Goal: Task Accomplishment & Management: Manage account settings

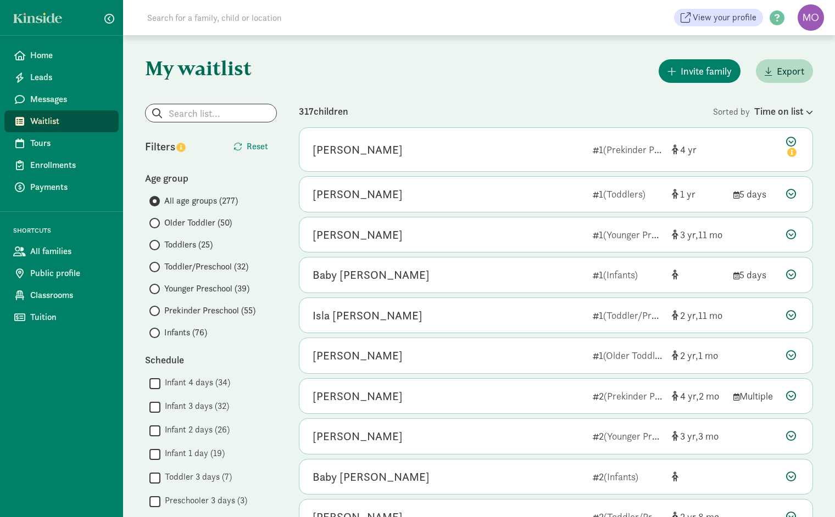
click at [155, 286] on input "Younger Preschool (39)" at bounding box center [152, 289] width 7 height 7
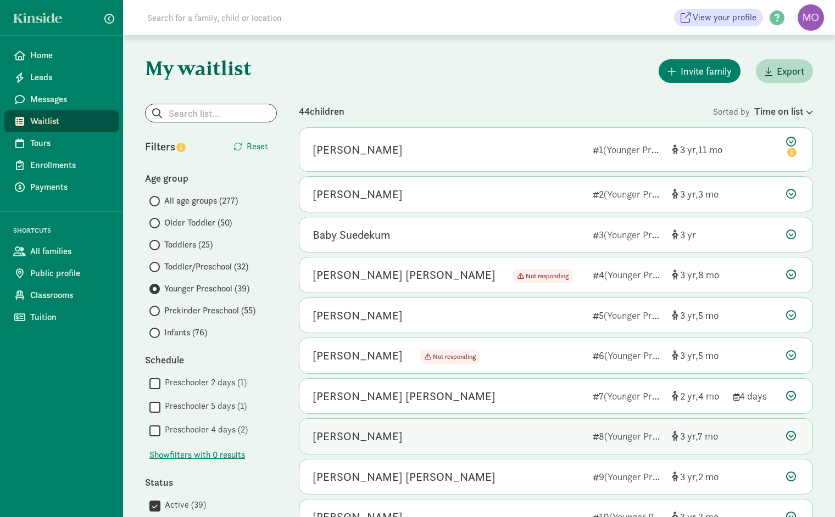
click at [794, 433] on icon at bounding box center [791, 436] width 10 height 10
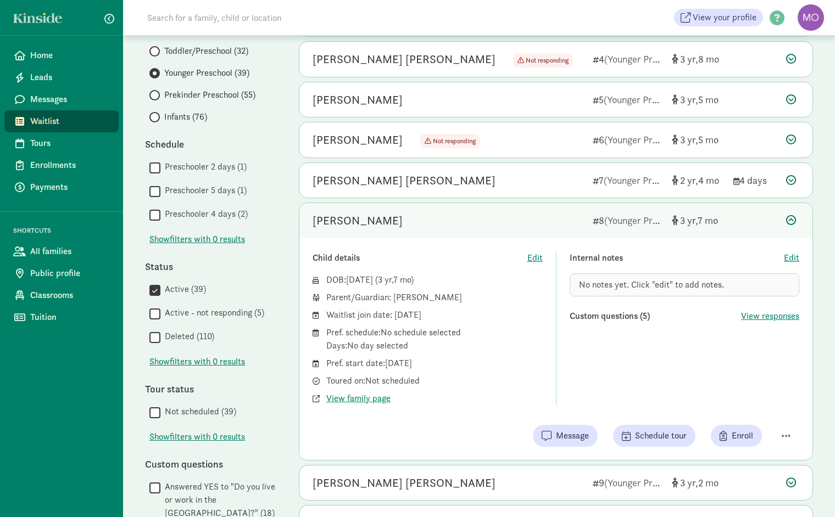
scroll to position [217, 0]
click at [788, 433] on span "button" at bounding box center [786, 435] width 9 height 10
click at [770, 400] on div "Mark as unresponsive" at bounding box center [747, 406] width 85 height 13
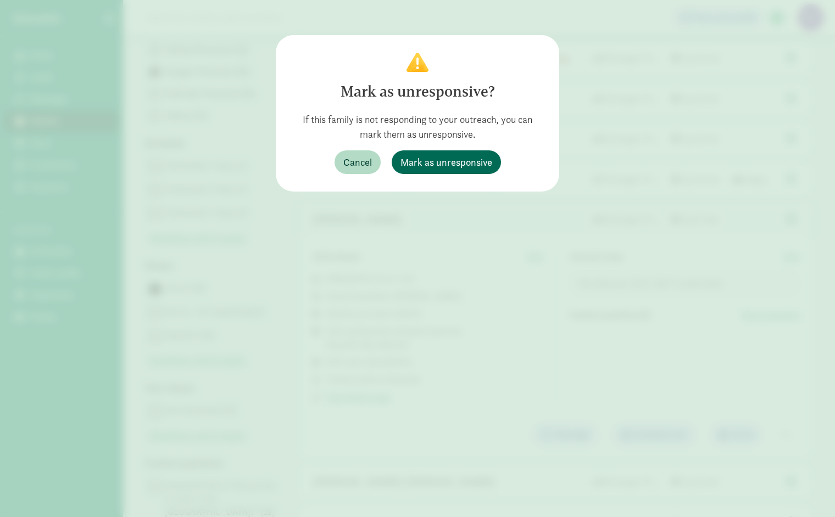
click at [465, 159] on span "Mark as unresponsive" at bounding box center [446, 162] width 92 height 15
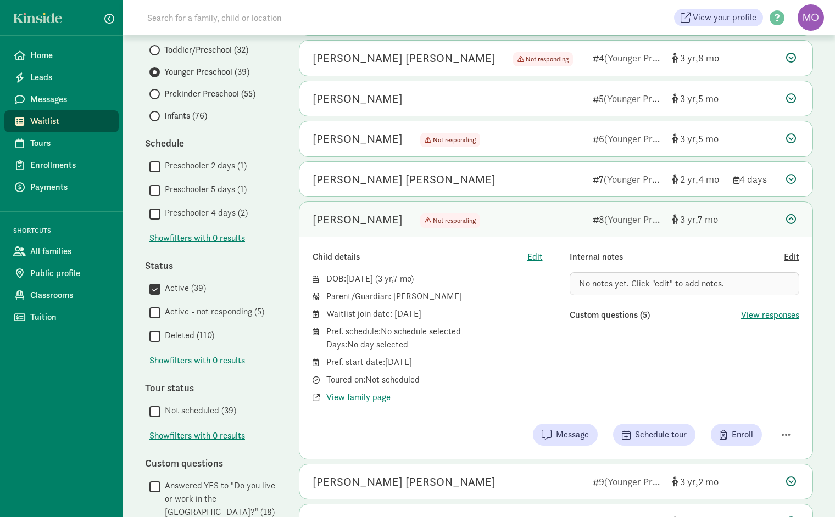
click at [790, 251] on span "Edit" at bounding box center [791, 257] width 15 height 13
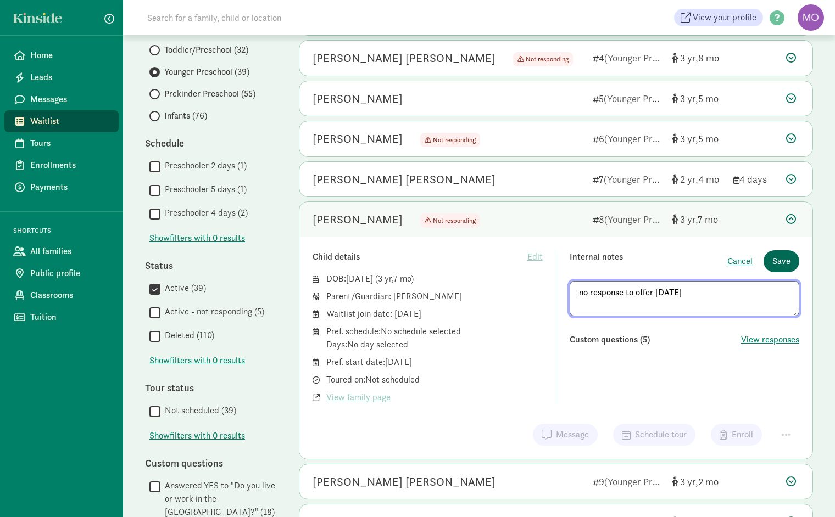
type textarea "no response to offer 8/8/25"
click at [773, 259] on span "Save" at bounding box center [781, 261] width 18 height 13
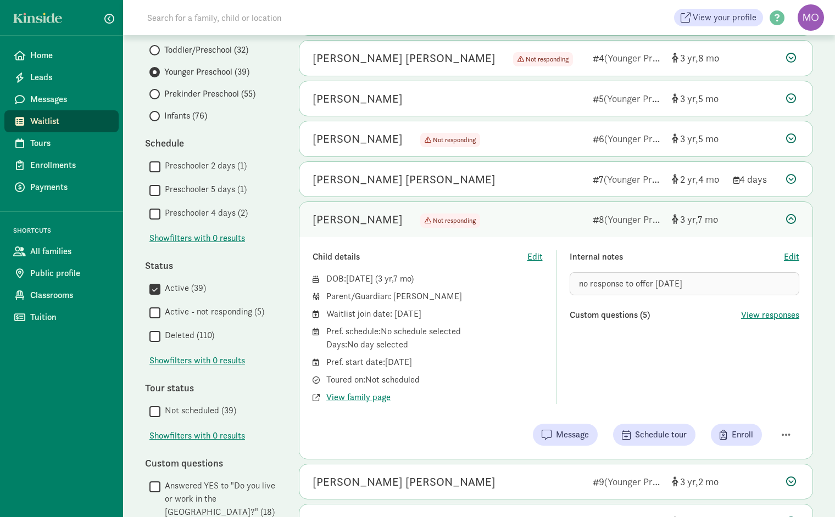
click at [791, 214] on icon at bounding box center [791, 219] width 10 height 10
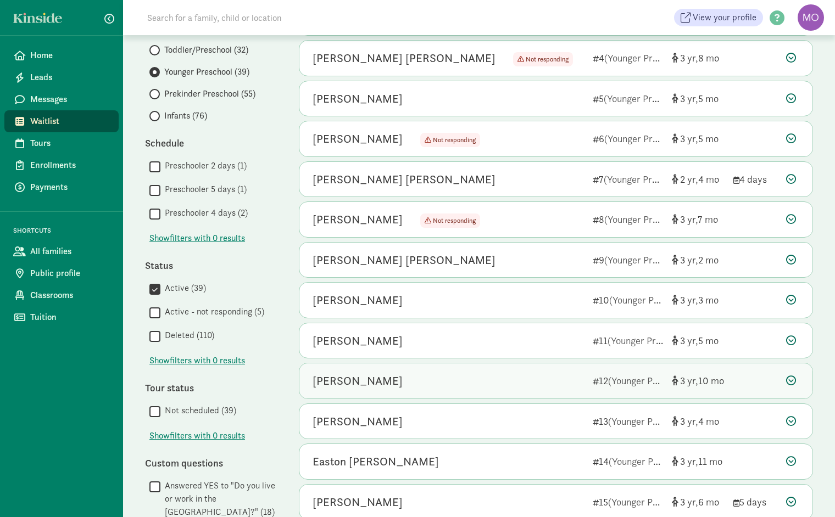
click at [443, 378] on div "[PERSON_NAME]" at bounding box center [448, 381] width 271 height 18
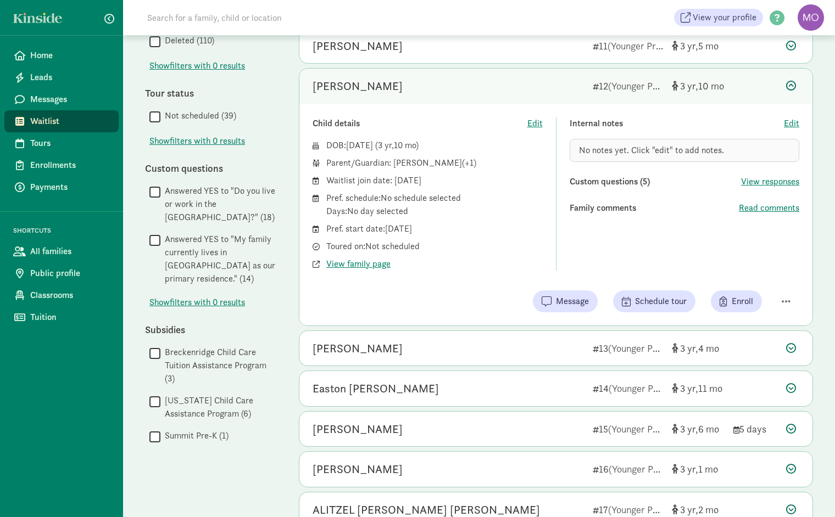
scroll to position [509, 0]
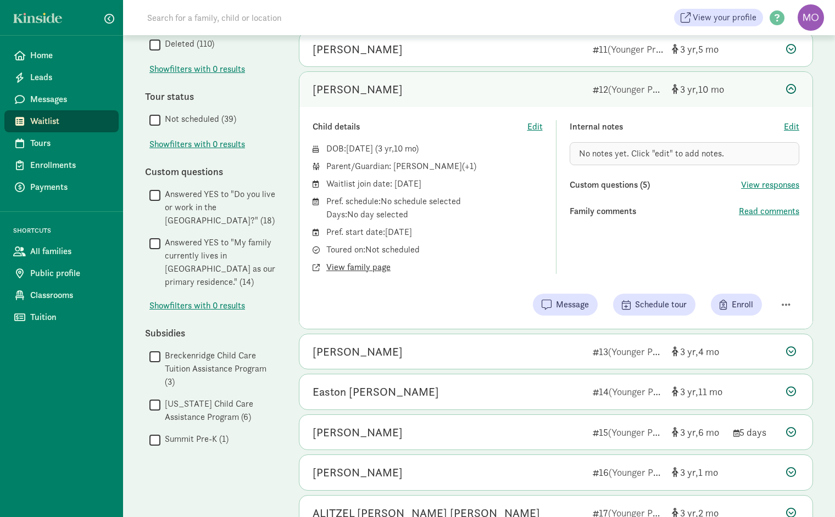
click at [358, 267] on span "View family page" at bounding box center [358, 267] width 64 height 13
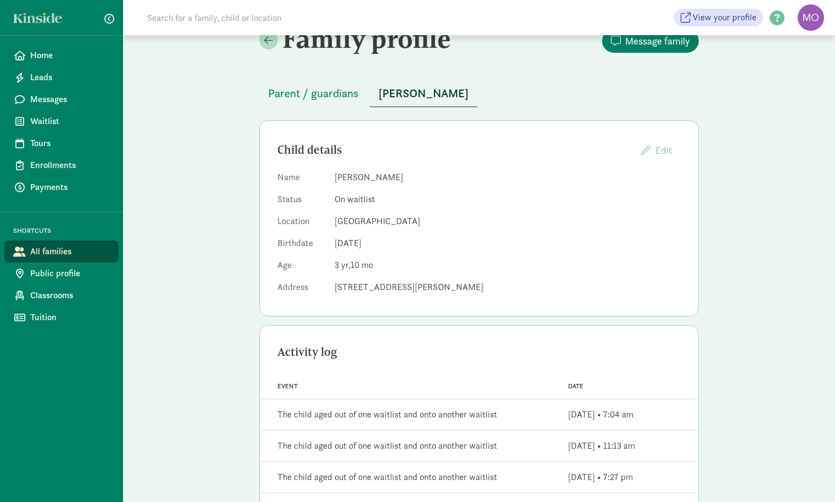
scroll to position [27, 0]
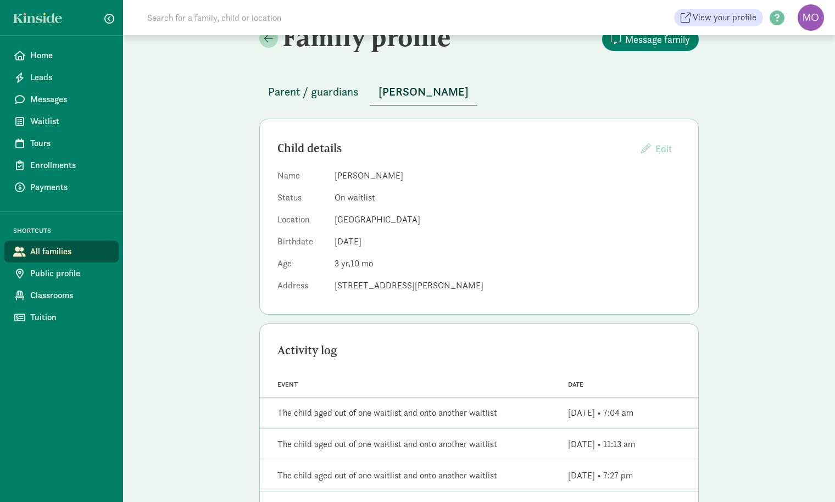
click at [311, 94] on span "Parent / guardians" at bounding box center [313, 92] width 91 height 18
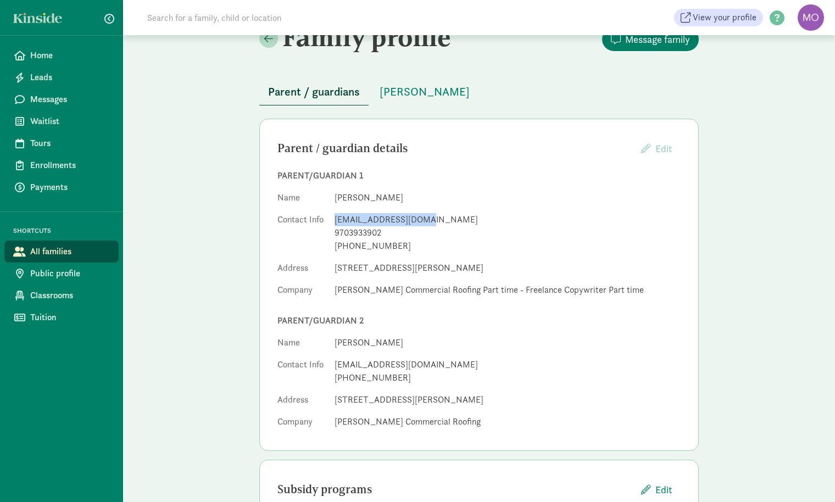
drag, startPoint x: 422, startPoint y: 220, endPoint x: 334, endPoint y: 216, distance: 88.5
click at [334, 216] on dl "Name Hilary Clark Contact Info hsmorris13@gmail.com 9703933902 +19703933902 Add…" at bounding box center [478, 246] width 403 height 110
copy div "hsmorris13@gmail.com"
click at [408, 100] on button "[PERSON_NAME]" at bounding box center [425, 92] width 108 height 26
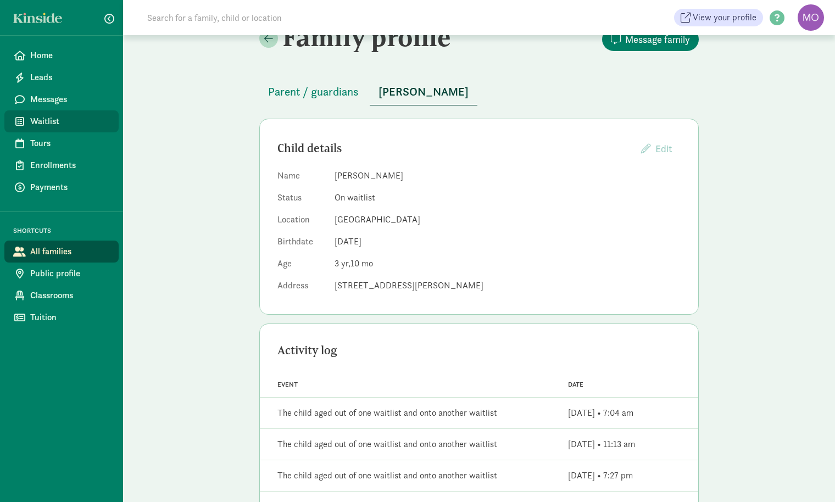
click at [50, 123] on span "Waitlist" at bounding box center [70, 121] width 80 height 13
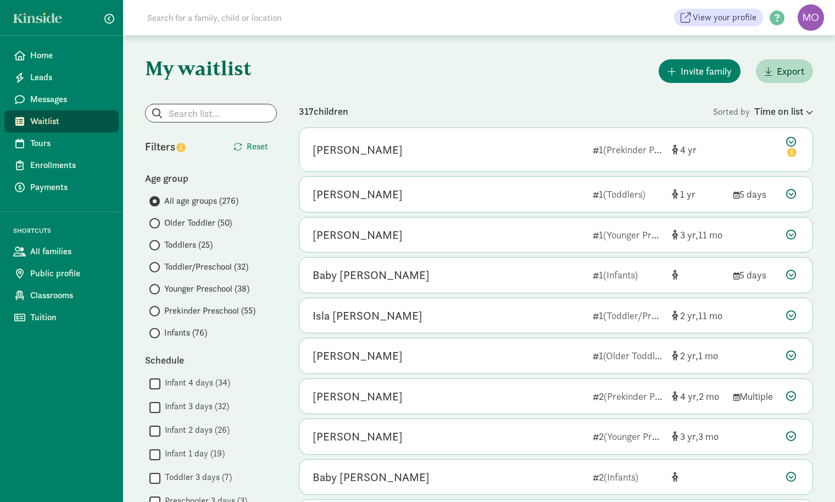
click at [204, 269] on span "Toddler/Preschool (32)" at bounding box center [206, 266] width 84 height 13
click at [157, 269] on input "Toddler/Preschool (32)" at bounding box center [152, 267] width 7 height 7
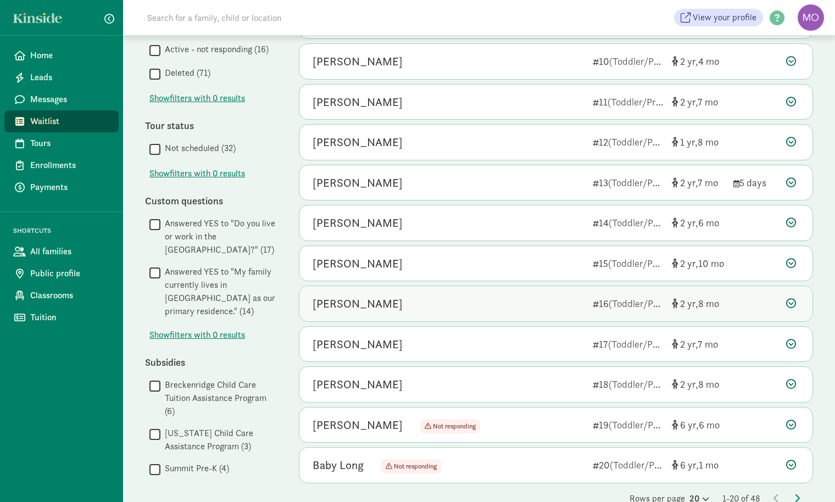
scroll to position [455, 0]
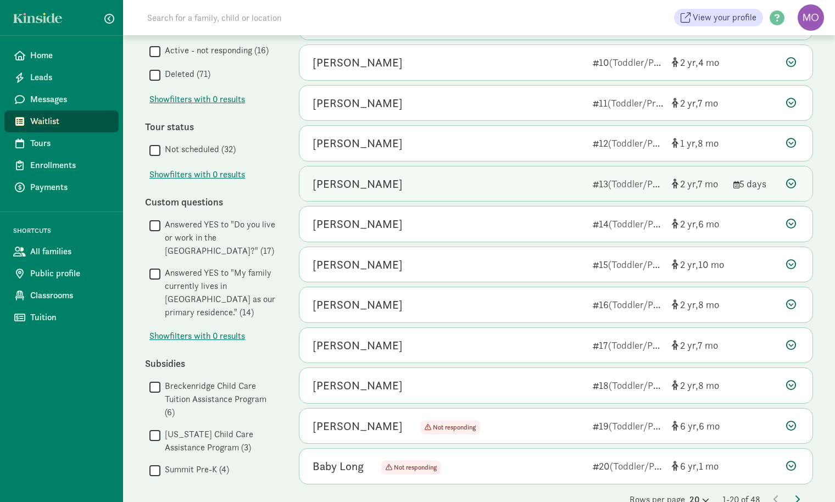
click at [404, 180] on div "[PERSON_NAME]" at bounding box center [448, 184] width 271 height 18
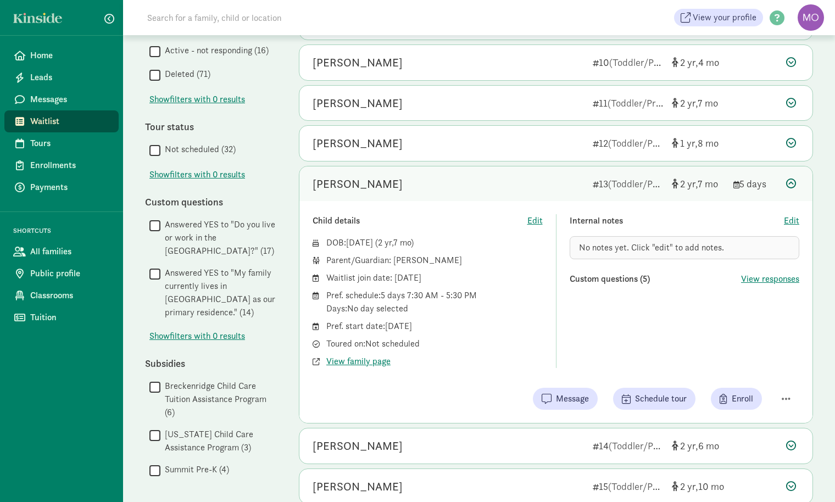
click at [404, 180] on div "[PERSON_NAME]" at bounding box center [448, 184] width 271 height 18
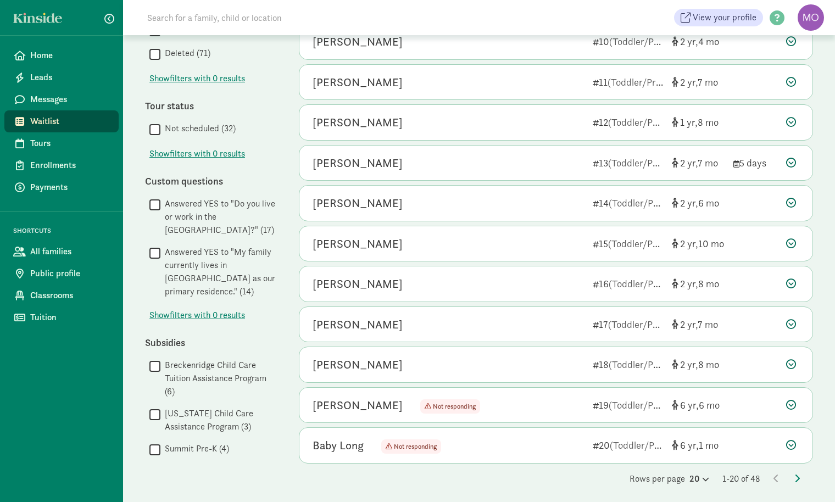
scroll to position [475, 0]
click at [776, 475] on icon at bounding box center [775, 479] width 5 height 9
click at [700, 476] on icon at bounding box center [704, 479] width 9 height 7
click at [687, 464] on div "100" at bounding box center [673, 470] width 52 height 13
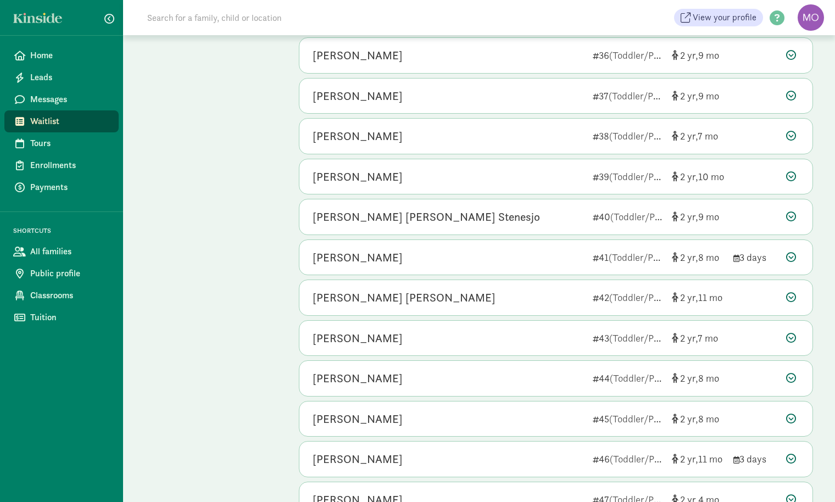
scroll to position [1515, 0]
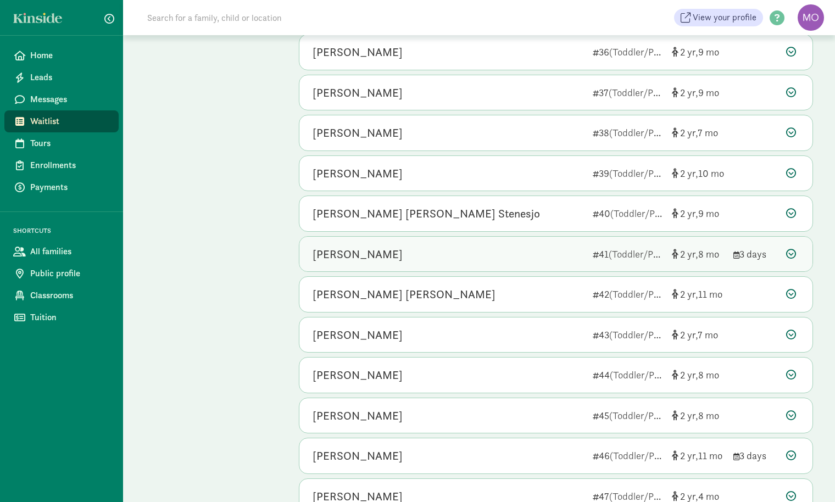
click at [791, 249] on icon at bounding box center [791, 254] width 10 height 10
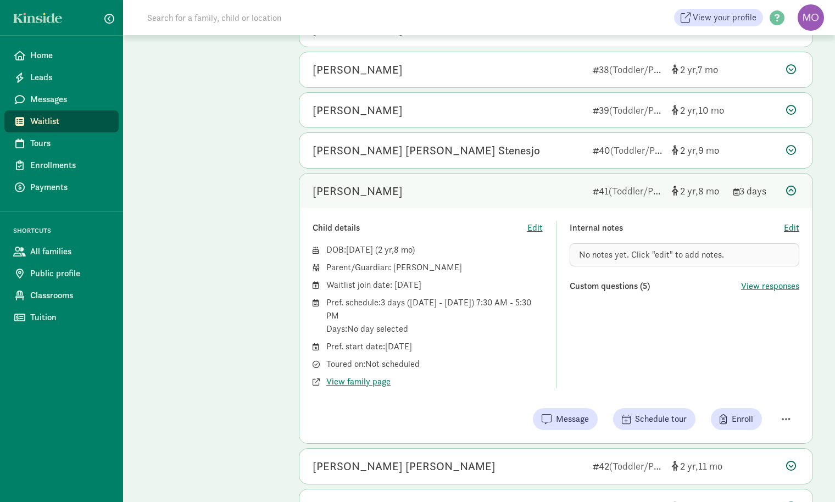
scroll to position [1578, 0]
click at [784, 415] on span "button" at bounding box center [786, 420] width 9 height 10
click at [766, 385] on div "Remove from list" at bounding box center [747, 391] width 85 height 13
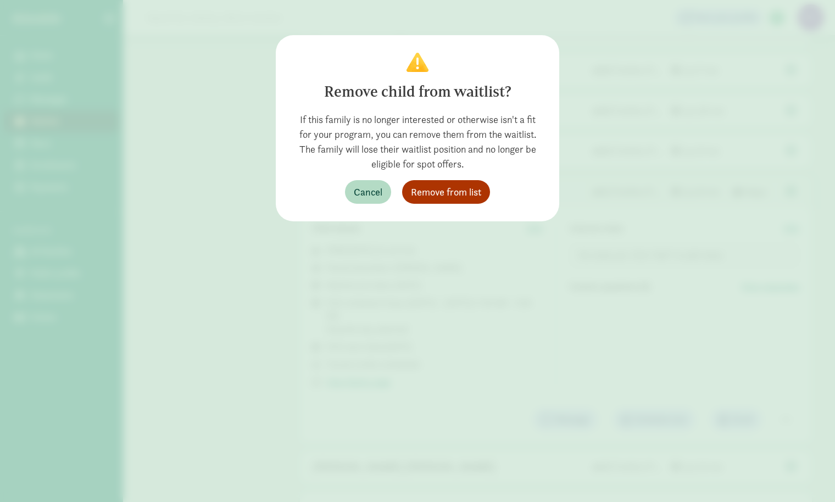
click at [460, 187] on span "Remove from list" at bounding box center [446, 192] width 70 height 15
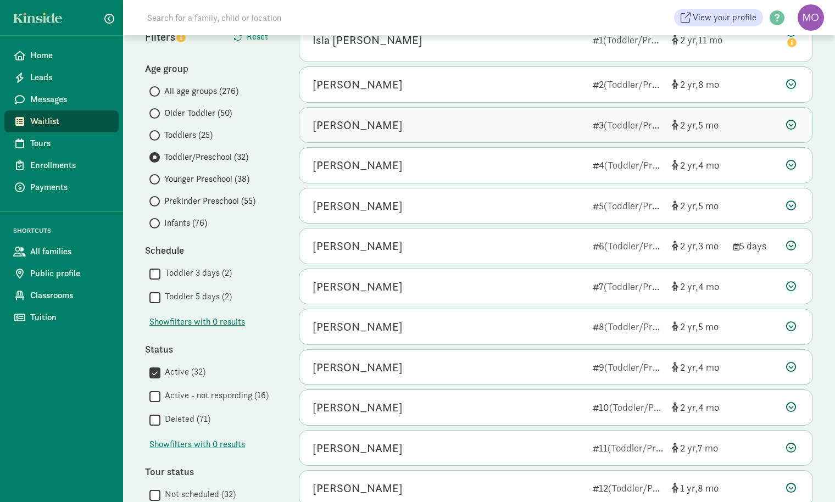
scroll to position [113, 0]
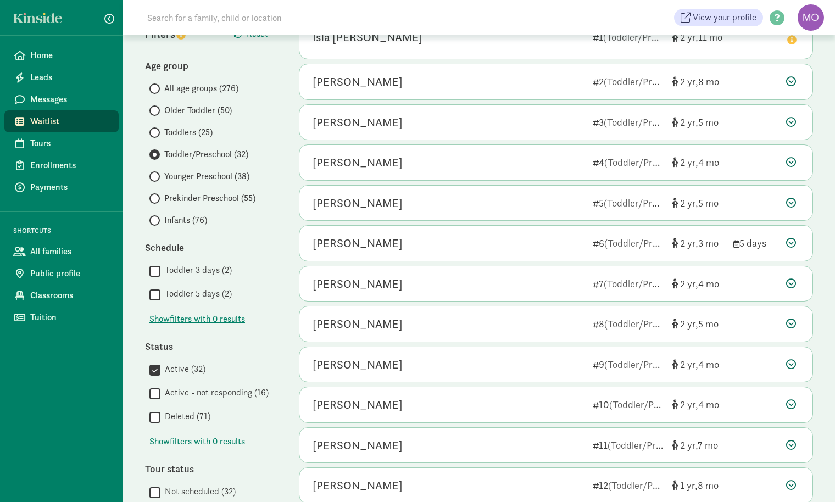
click at [191, 179] on span "Younger Preschool (38)" at bounding box center [206, 176] width 85 height 13
click at [157, 179] on input "Younger Preschool (38)" at bounding box center [152, 176] width 7 height 7
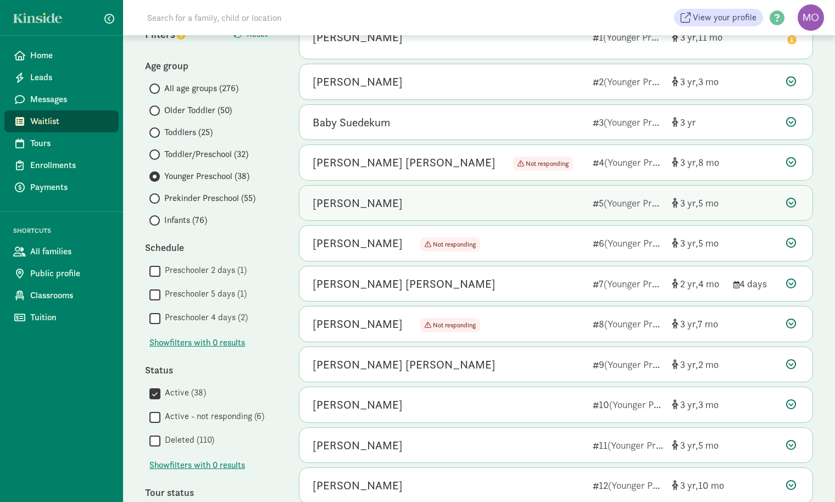
click at [557, 199] on div "Jack Waring" at bounding box center [448, 203] width 271 height 18
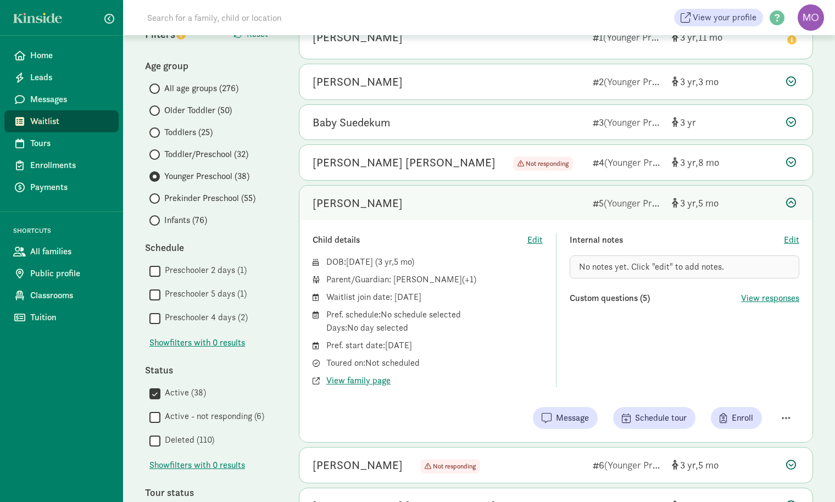
click at [788, 199] on icon at bounding box center [791, 203] width 10 height 10
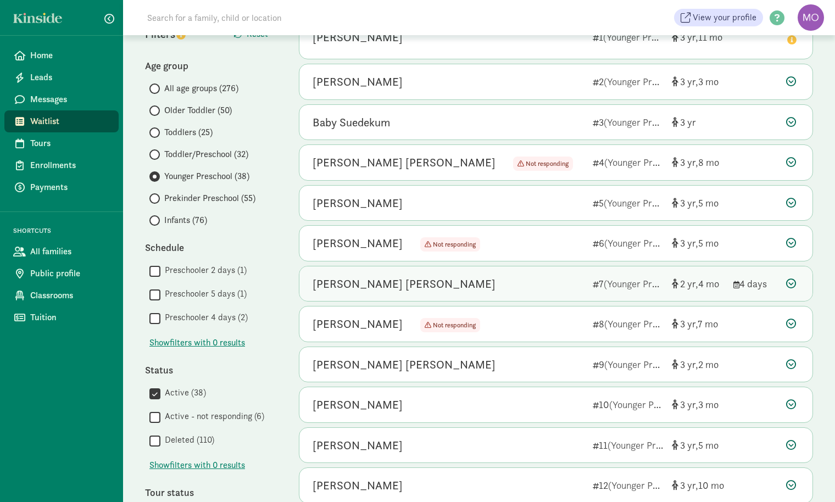
click at [367, 292] on div "Hadley Grace Lesch 7 (Younger Preschool) 2 4 4 days" at bounding box center [555, 283] width 513 height 35
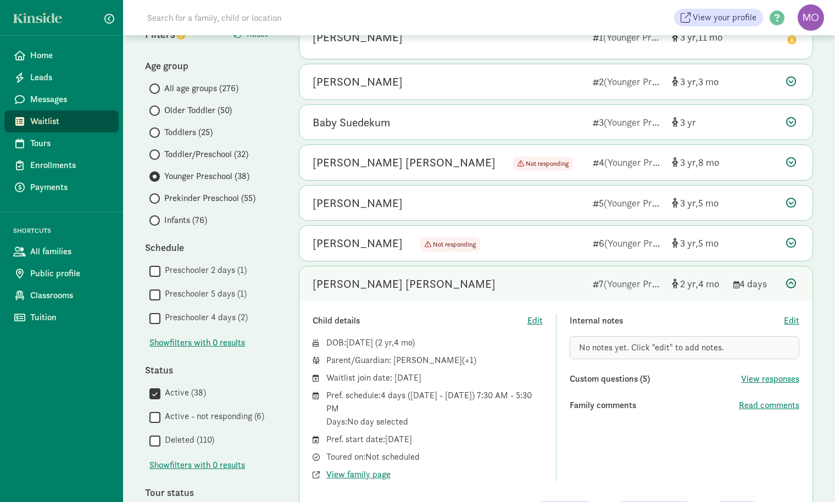
click at [788, 281] on icon at bounding box center [791, 284] width 10 height 10
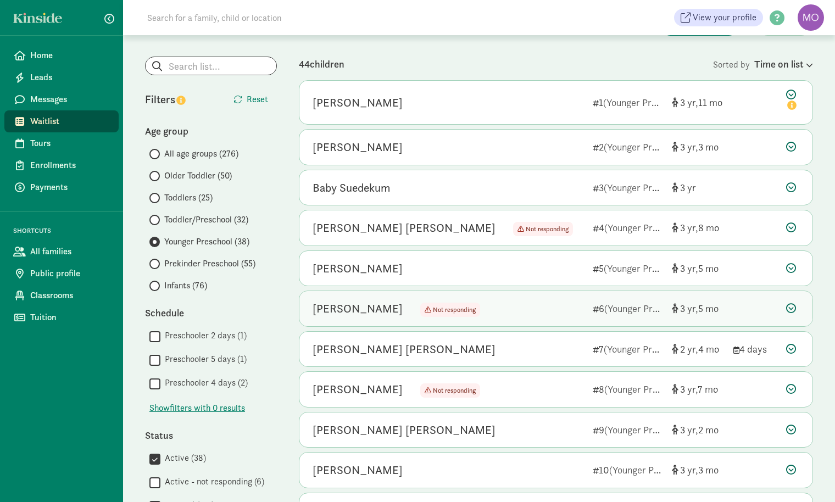
scroll to position [6, 0]
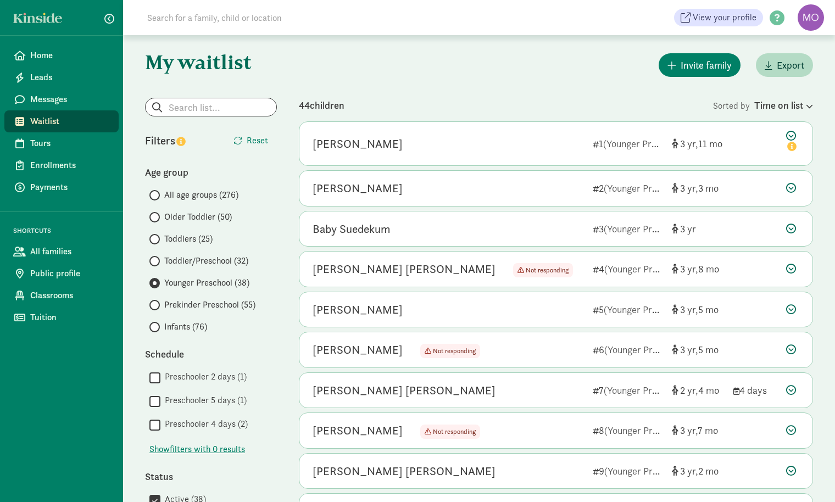
click at [155, 260] on input "Toddler/Preschool (32)" at bounding box center [152, 261] width 7 height 7
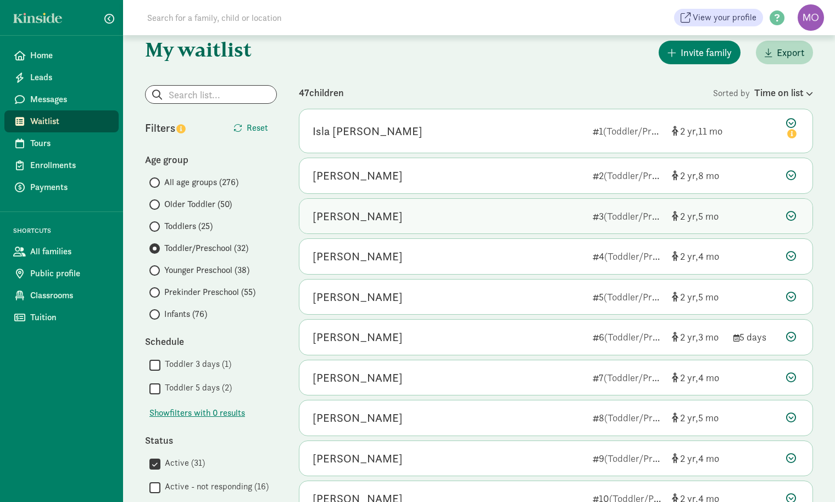
scroll to position [23, 0]
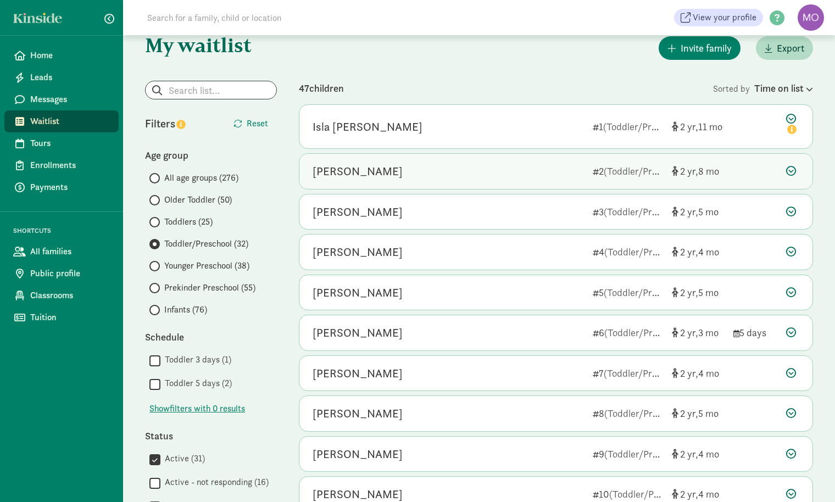
click at [439, 181] on div "Charlotte Manning 2 (Toddler/Preschool) 2 8" at bounding box center [555, 171] width 513 height 35
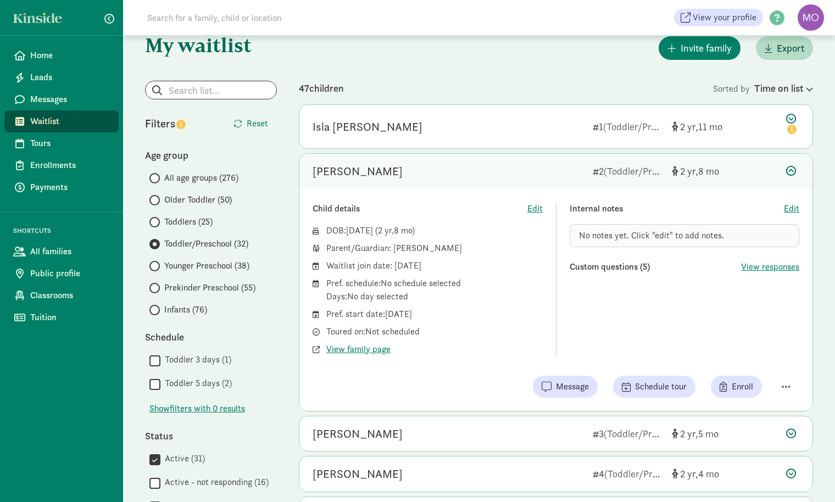
click at [792, 173] on icon at bounding box center [791, 171] width 10 height 10
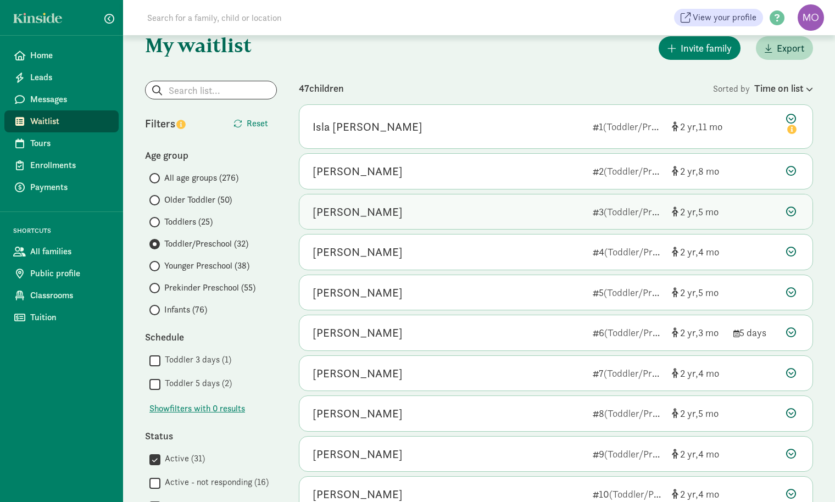
click at [776, 217] on div "Baby Owens 3 (Toddler/Preschool) 2 5" at bounding box center [555, 211] width 513 height 35
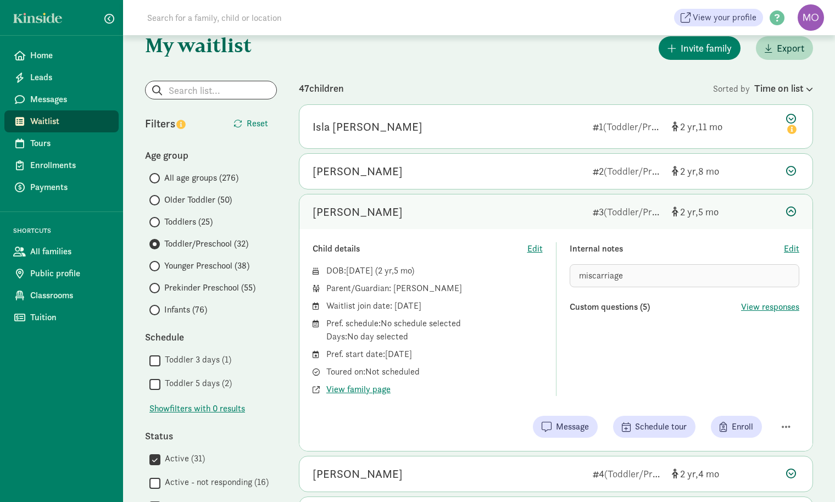
click at [795, 215] on icon at bounding box center [791, 212] width 10 height 10
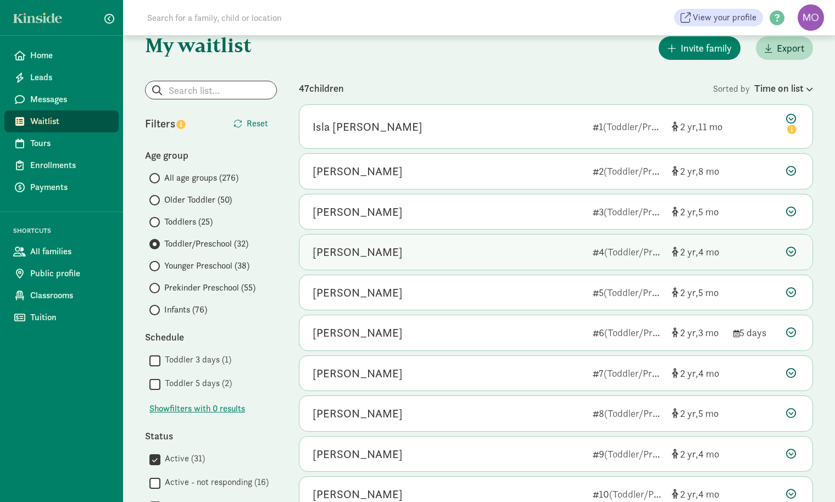
click at [369, 254] on div "Diego Andrews" at bounding box center [358, 252] width 90 height 18
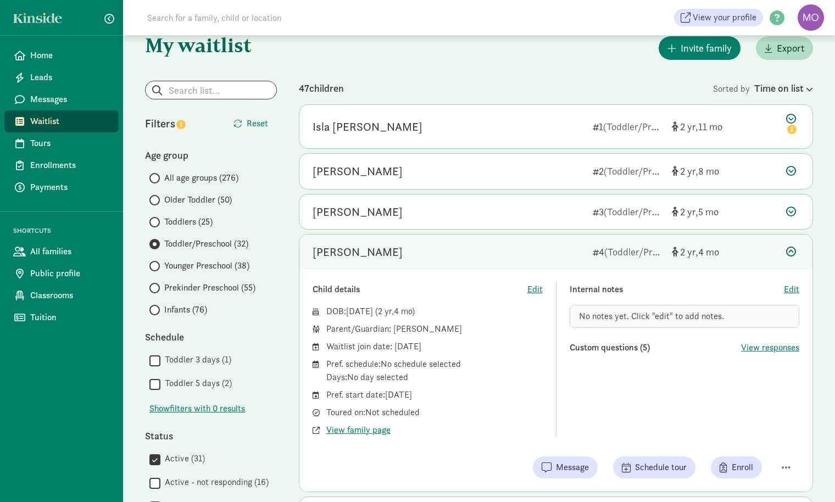
click at [789, 251] on icon at bounding box center [791, 252] width 10 height 10
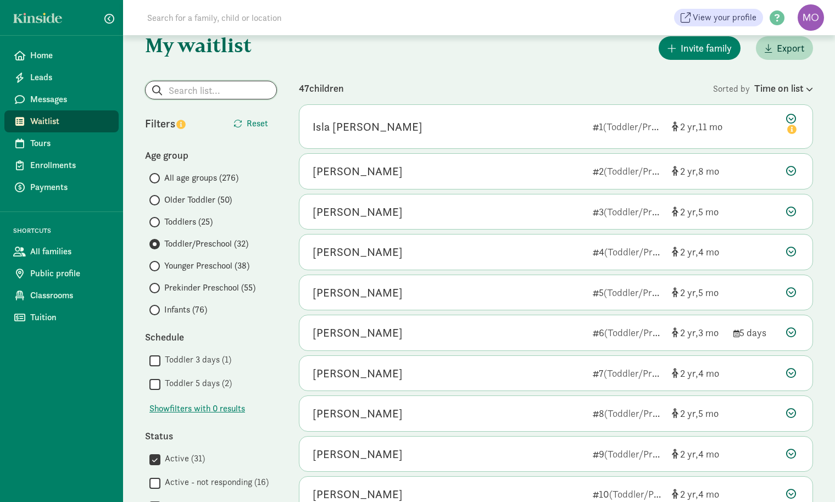
click at [187, 91] on input "search" at bounding box center [211, 90] width 131 height 18
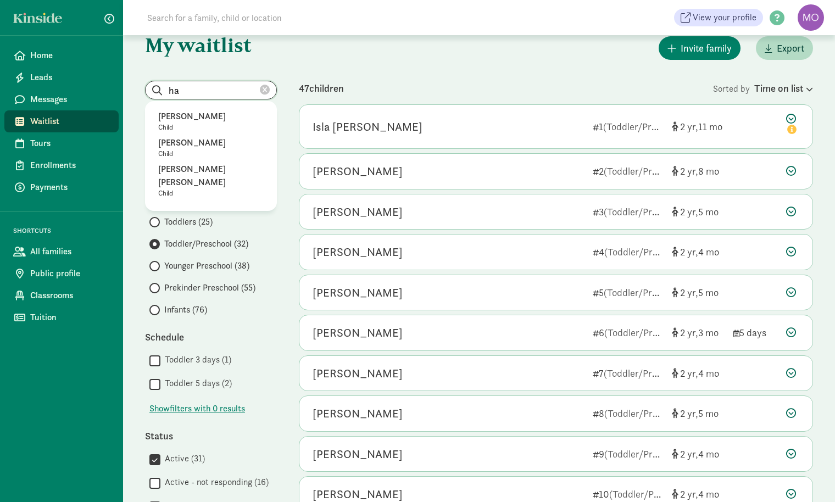
type input "h"
radio input "true"
radio input "false"
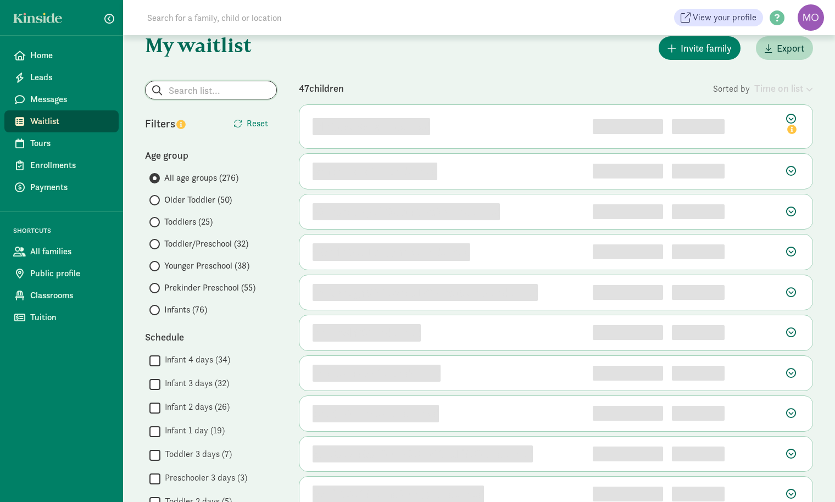
scroll to position [0, 0]
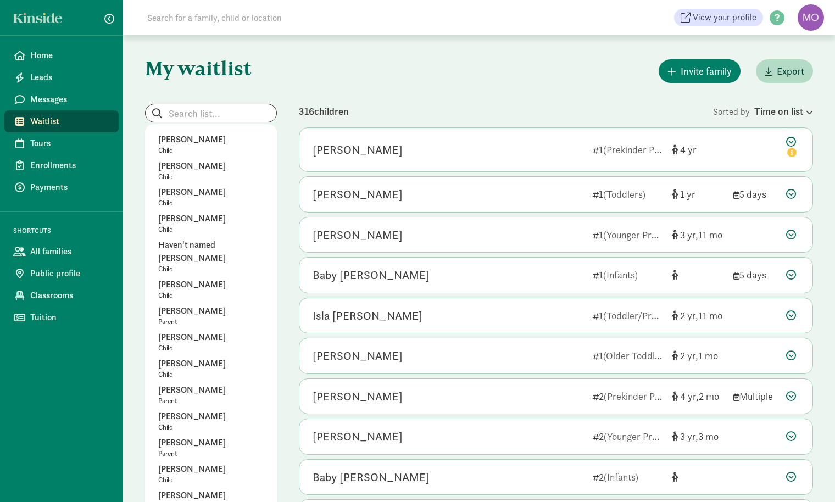
click at [415, 62] on div "Invite family Export" at bounding box center [556, 71] width 514 height 28
click at [402, 82] on div "Invite family Export" at bounding box center [556, 71] width 514 height 28
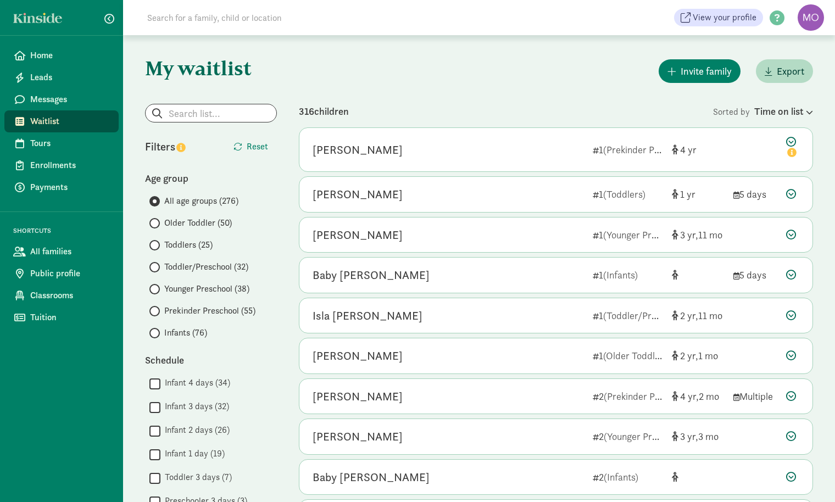
click at [158, 287] on span at bounding box center [154, 289] width 10 height 10
click at [157, 287] on input "Younger Preschool (38)" at bounding box center [152, 289] width 7 height 7
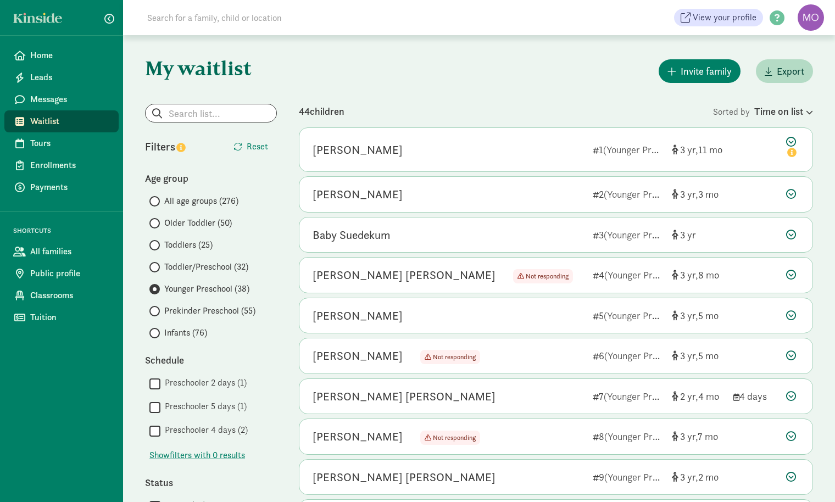
click at [175, 270] on span "Toddler/Preschool (32)" at bounding box center [206, 266] width 84 height 13
click at [157, 270] on input "Toddler/Preschool (32)" at bounding box center [152, 267] width 7 height 7
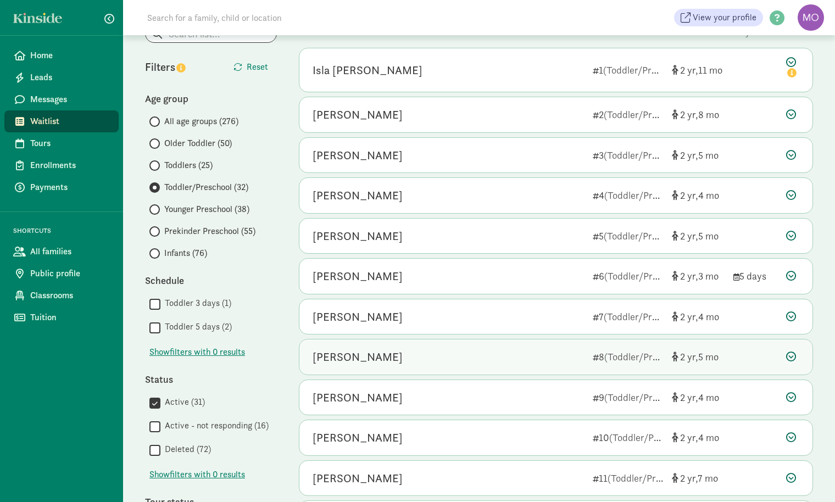
scroll to position [116, 0]
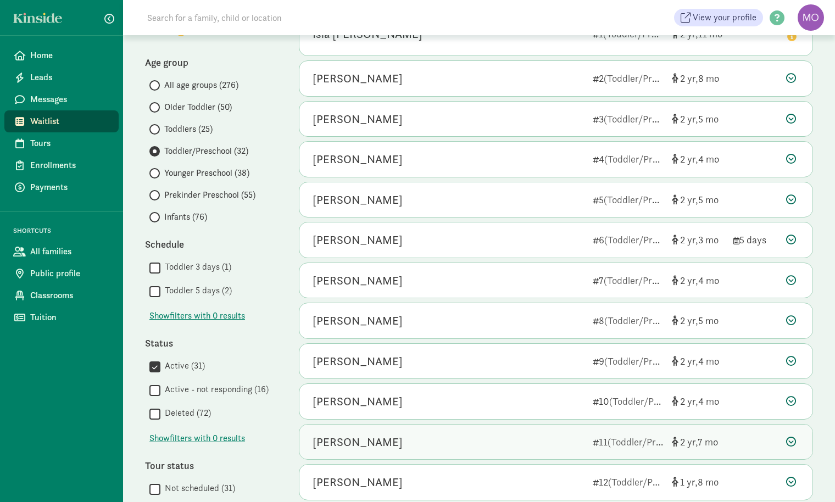
click at [354, 438] on div "Hadley Smith" at bounding box center [358, 442] width 90 height 18
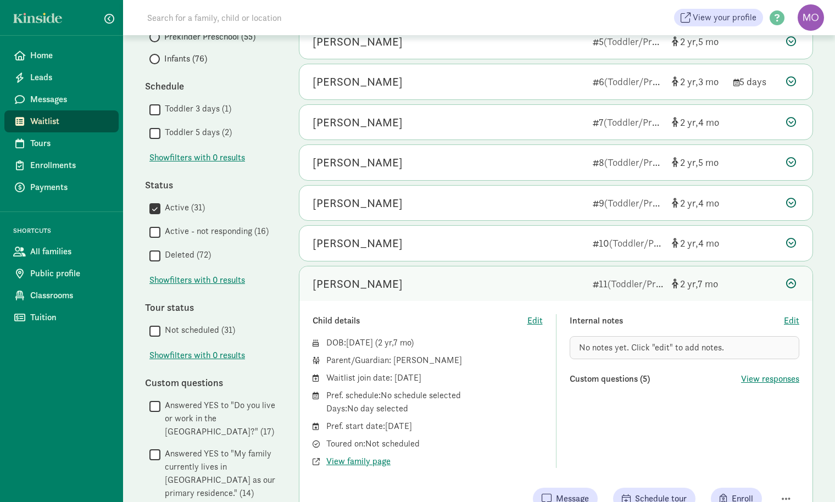
scroll to position [291, 0]
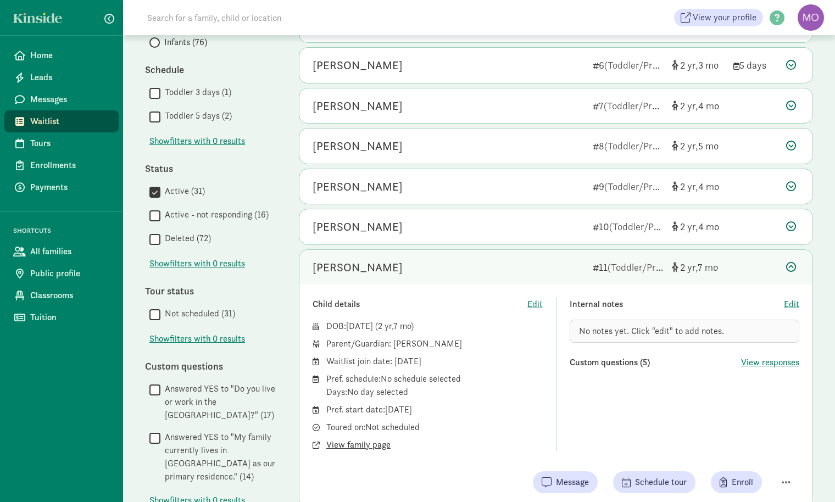
click at [353, 444] on span "View family page" at bounding box center [358, 444] width 64 height 13
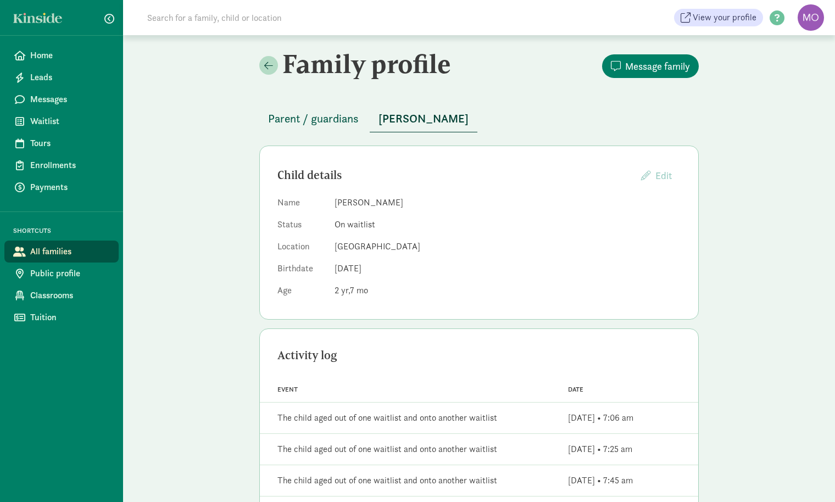
click at [330, 119] on span "Parent / guardians" at bounding box center [313, 119] width 91 height 18
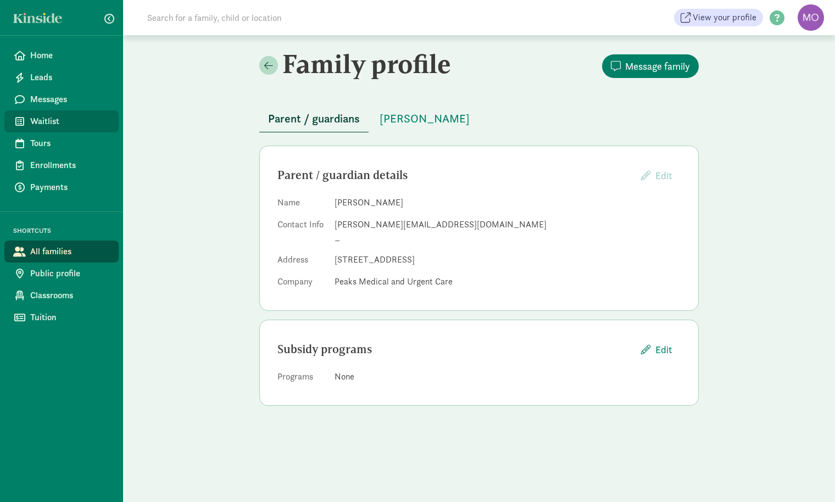
click at [46, 119] on span "Waitlist" at bounding box center [70, 121] width 80 height 13
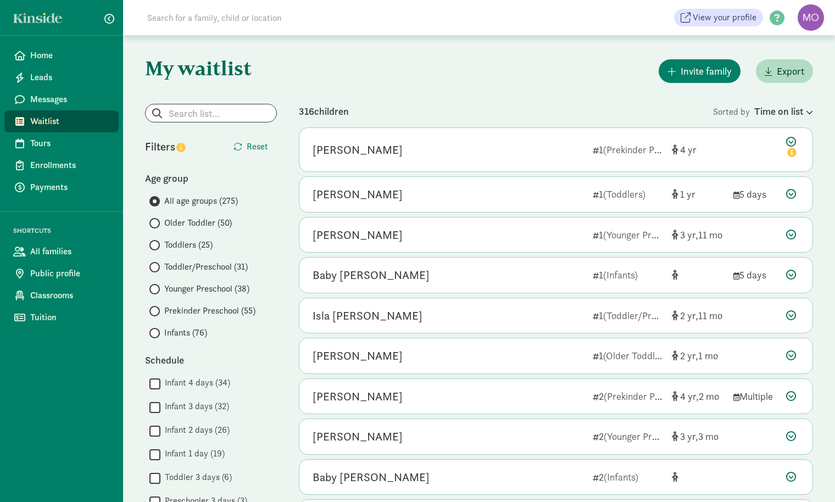
click at [181, 333] on span "Infants (76)" at bounding box center [185, 332] width 43 height 13
click at [157, 333] on input "Infants (76)" at bounding box center [152, 333] width 7 height 7
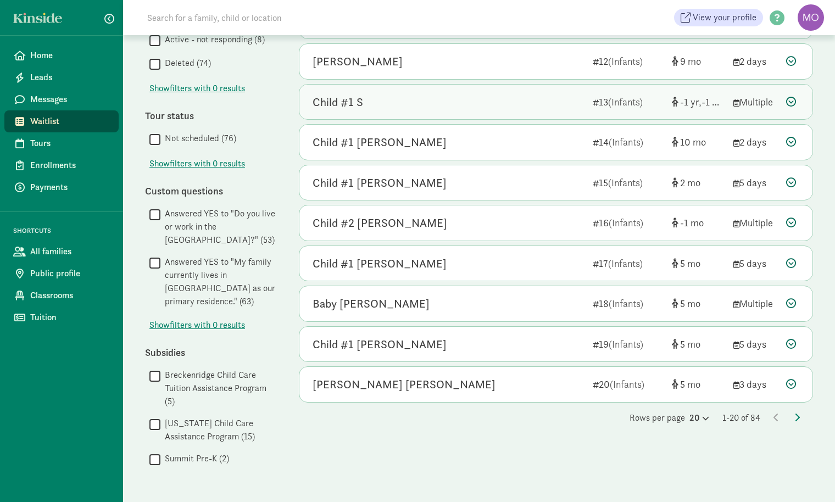
scroll to position [537, 0]
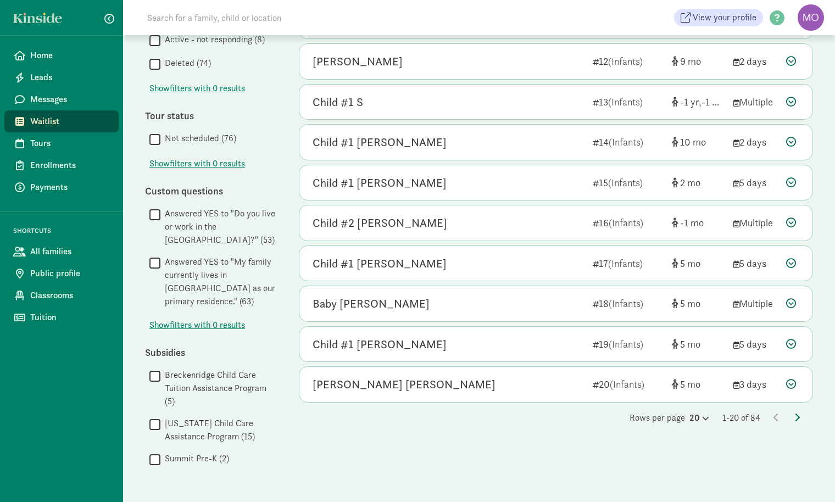
click at [799, 413] on icon at bounding box center [796, 417] width 5 height 9
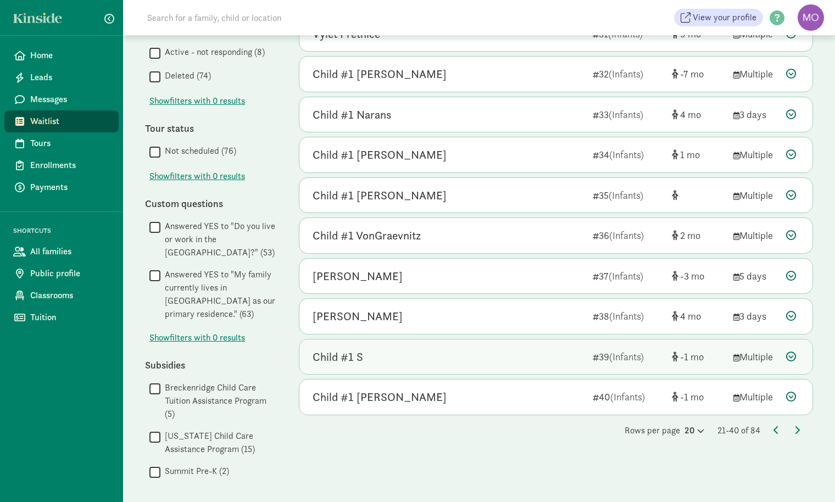
scroll to position [527, 0]
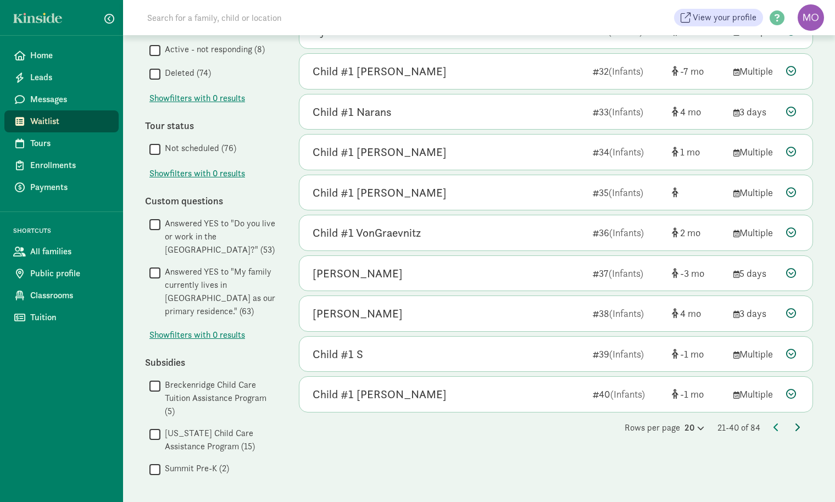
click at [795, 422] on span at bounding box center [796, 428] width 5 height 12
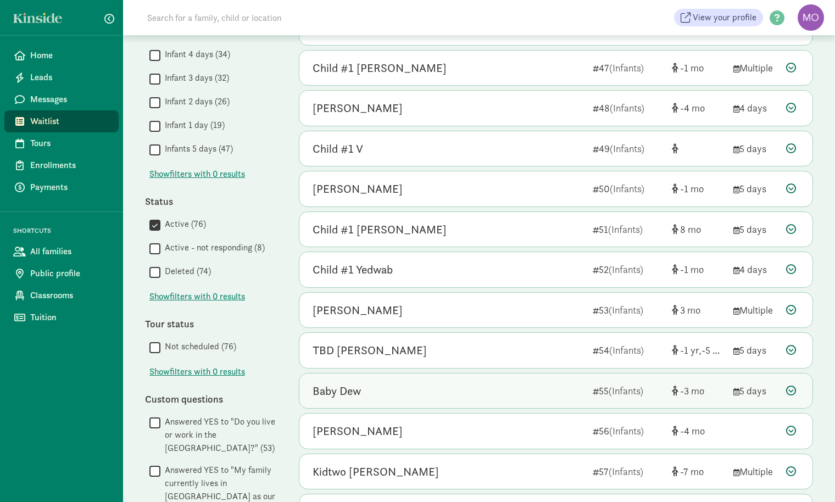
scroll to position [330, 0]
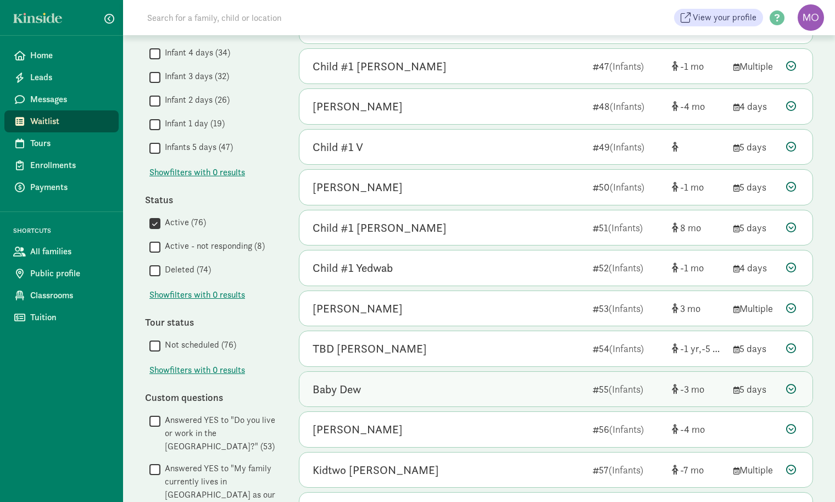
click at [393, 384] on div "Baby Dew" at bounding box center [448, 390] width 271 height 18
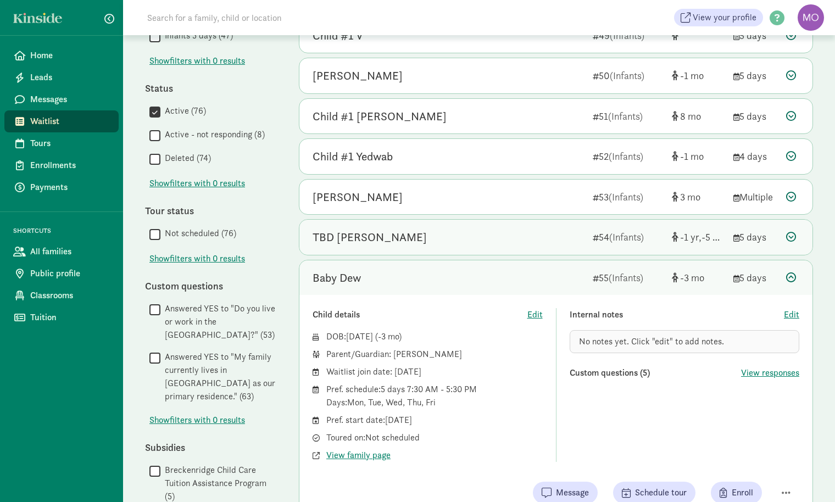
scroll to position [441, 0]
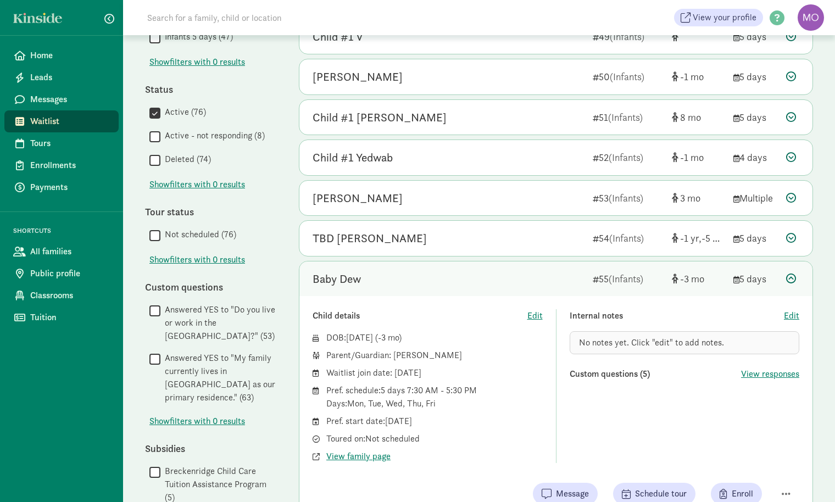
click at [791, 275] on icon at bounding box center [791, 279] width 10 height 10
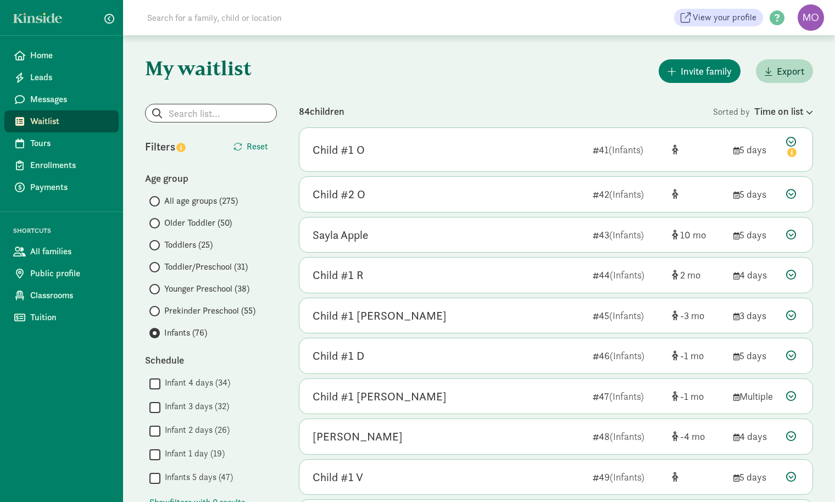
scroll to position [0, 0]
click at [155, 266] on input "Toddler/Preschool (31)" at bounding box center [152, 267] width 7 height 7
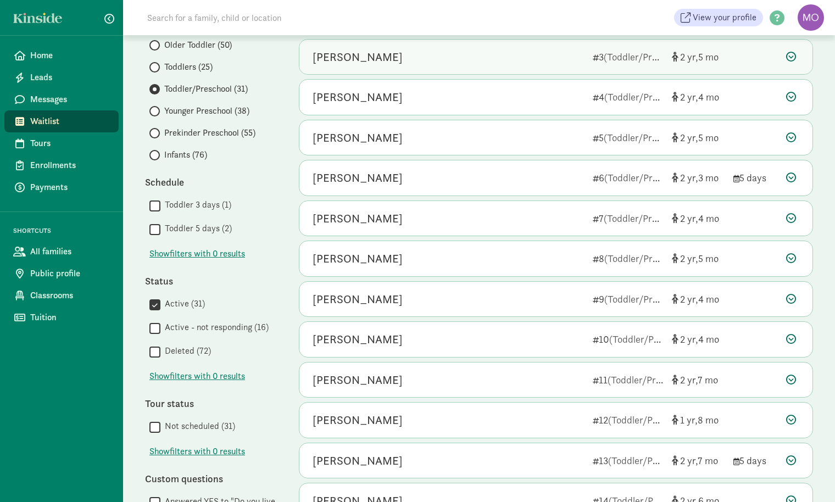
scroll to position [187, 0]
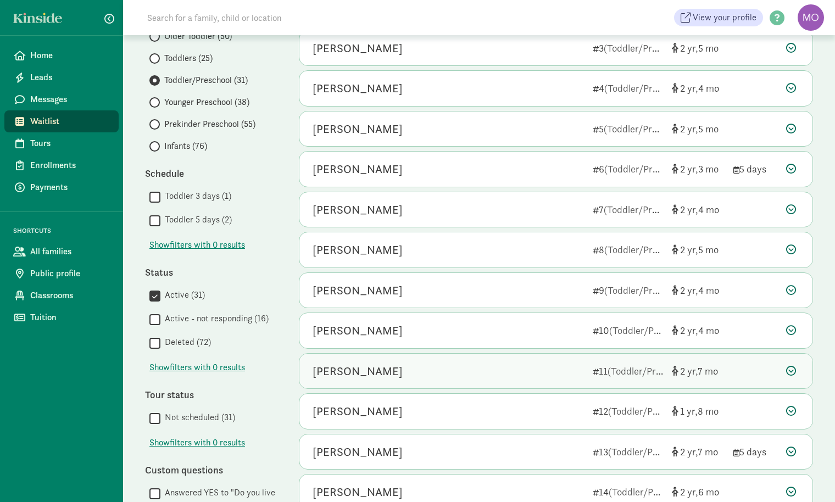
click at [793, 369] on icon at bounding box center [791, 371] width 10 height 10
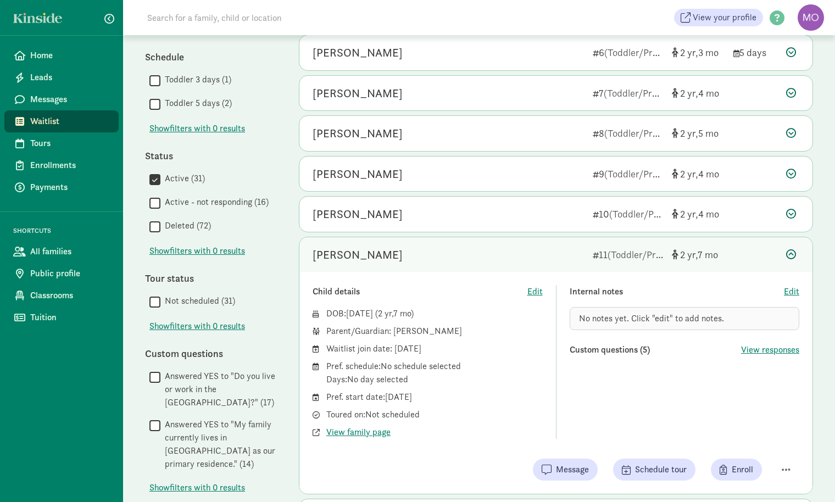
scroll to position [331, 0]
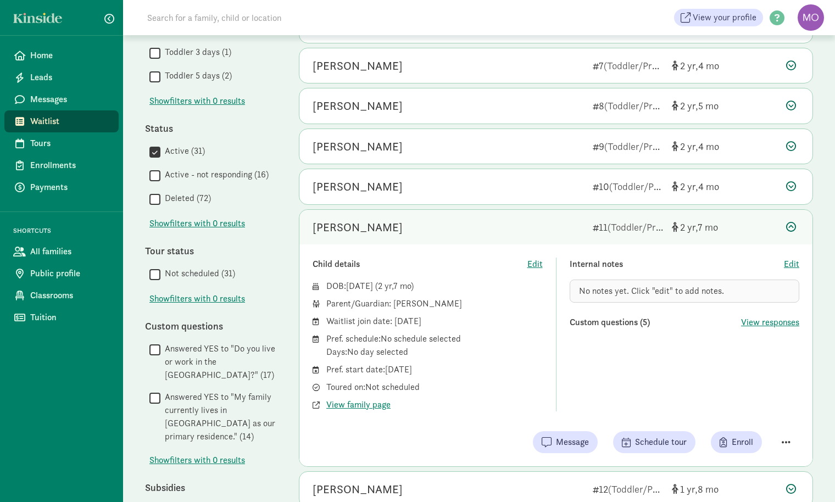
click at [784, 441] on span "button" at bounding box center [786, 442] width 9 height 10
click at [766, 408] on div "Mark as unresponsive" at bounding box center [747, 414] width 85 height 13
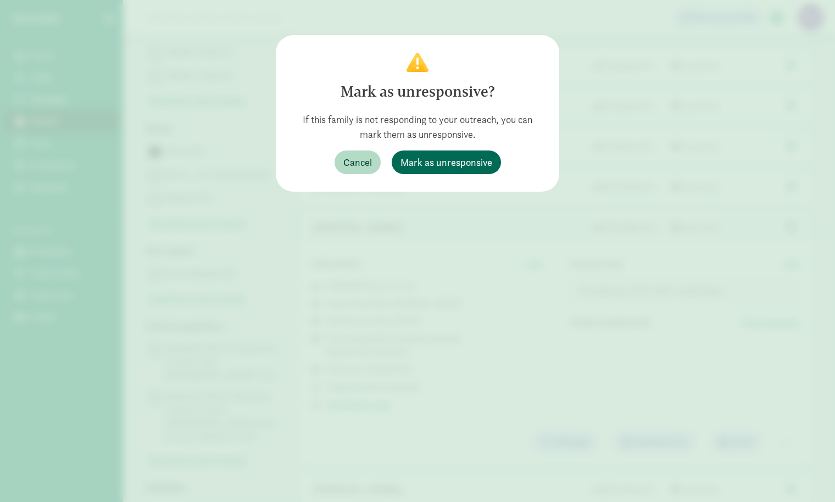
click at [453, 167] on span "Mark as unresponsive" at bounding box center [446, 162] width 92 height 15
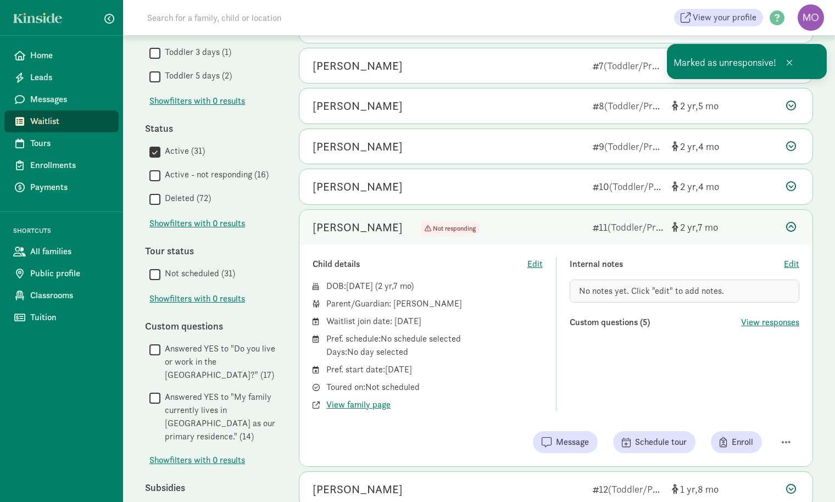
click at [686, 287] on span "No notes yet. Click "edit" to add notes." at bounding box center [651, 291] width 145 height 12
click at [791, 261] on span "Edit" at bounding box center [791, 264] width 15 height 13
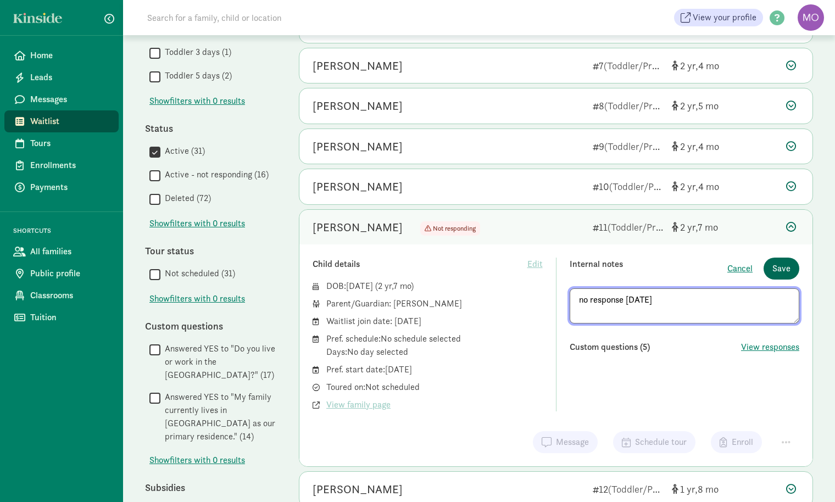
type textarea "no response 8/22/2025"
click at [785, 266] on span "Save" at bounding box center [781, 268] width 18 height 13
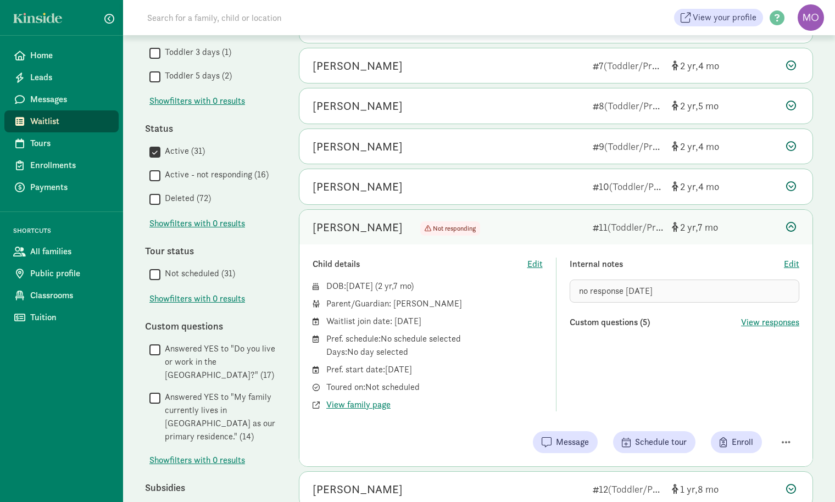
click at [788, 223] on icon at bounding box center [791, 227] width 10 height 10
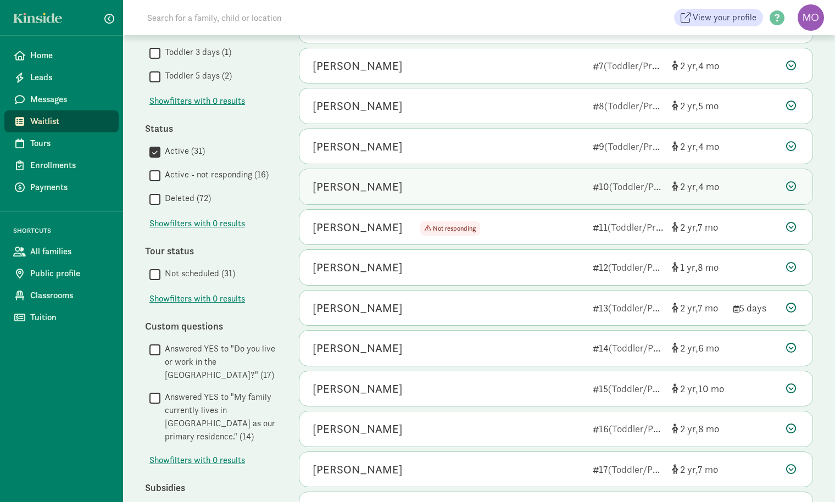
click at [686, 186] on span "2" at bounding box center [689, 186] width 18 height 13
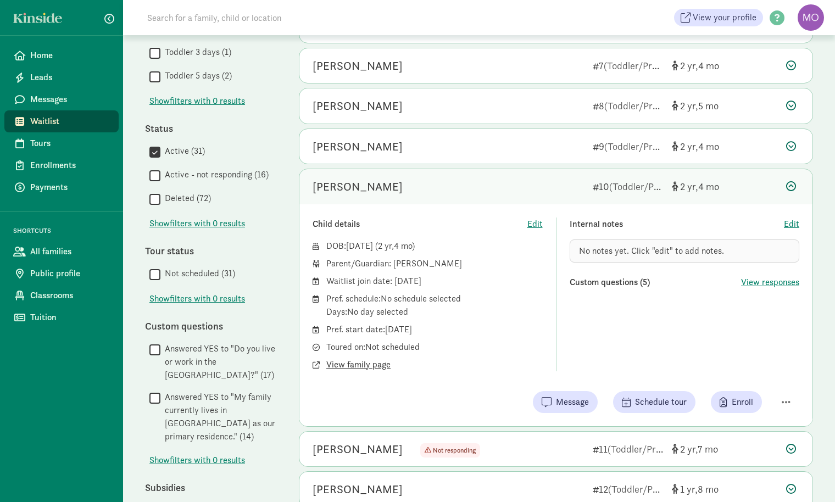
click at [361, 365] on span "View family page" at bounding box center [358, 364] width 64 height 13
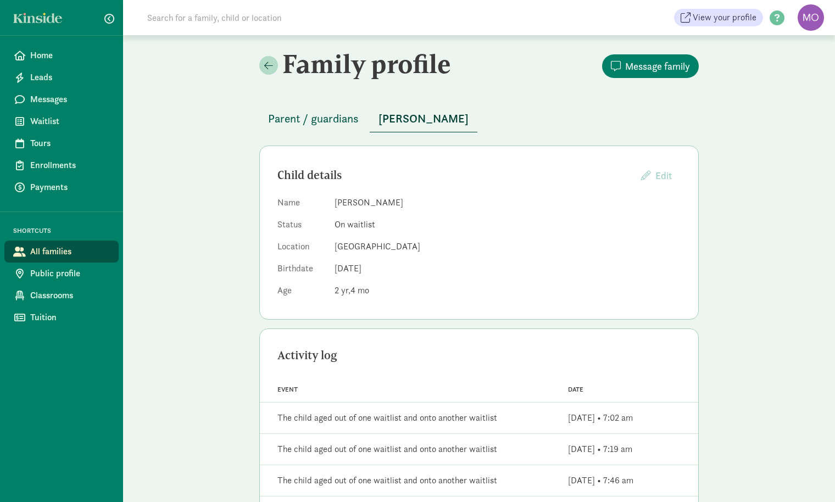
click at [315, 126] on span "Parent / guardians" at bounding box center [313, 119] width 91 height 18
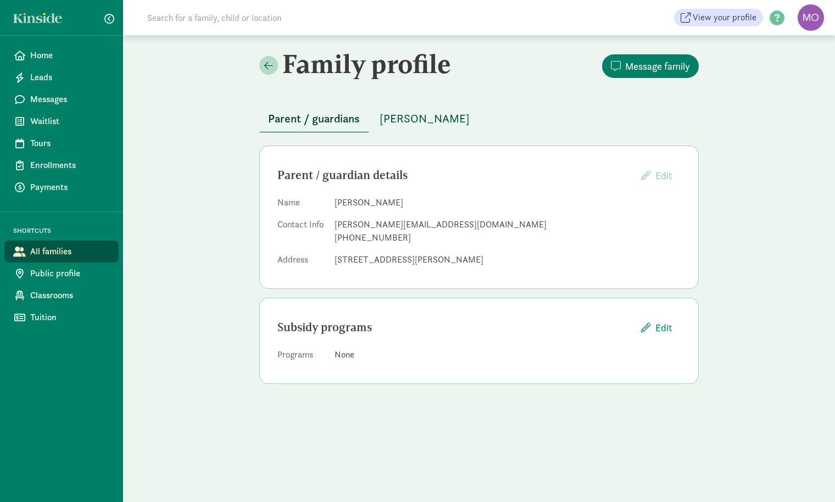
click at [394, 112] on span "[PERSON_NAME]" at bounding box center [425, 119] width 90 height 18
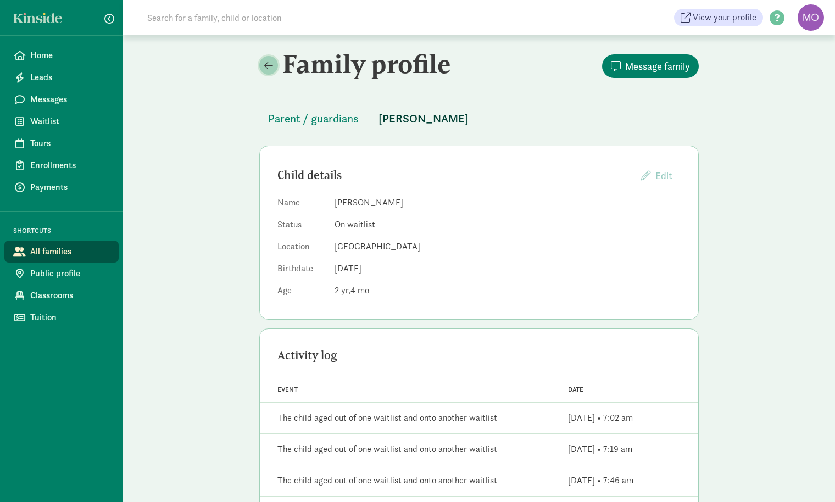
click at [270, 67] on span at bounding box center [268, 65] width 9 height 10
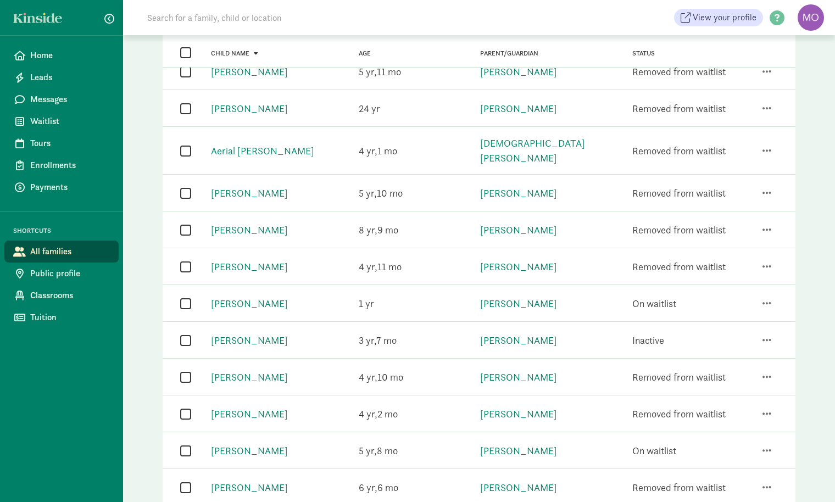
scroll to position [351, 0]
click at [766, 335] on span "button" at bounding box center [767, 340] width 9 height 10
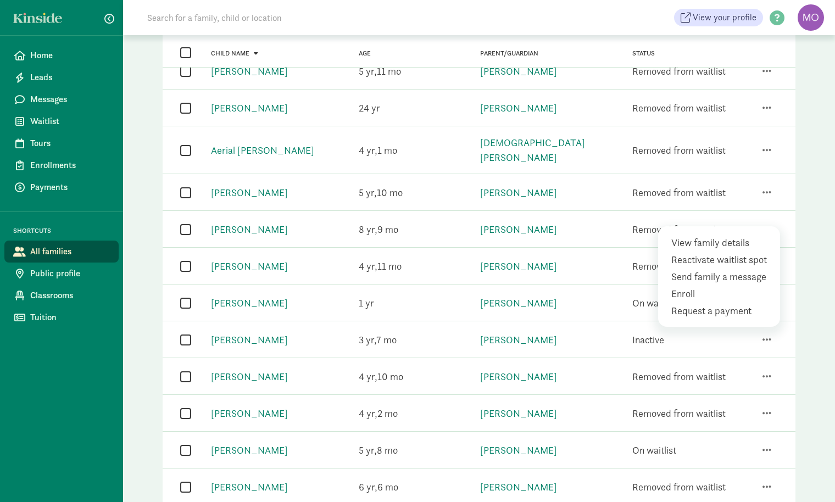
click at [708, 332] on div "Status Inactive" at bounding box center [679, 340] width 121 height 24
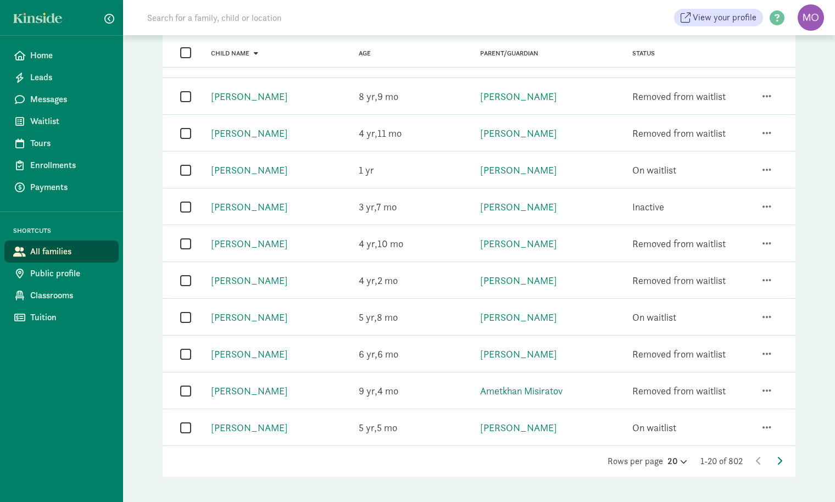
scroll to position [483, 0]
click at [778, 458] on icon at bounding box center [779, 462] width 5 height 9
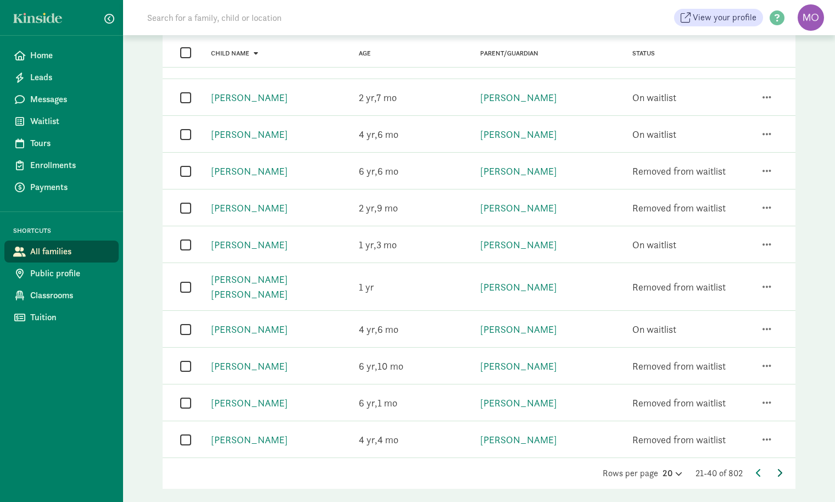
click at [778, 469] on icon at bounding box center [779, 473] width 5 height 9
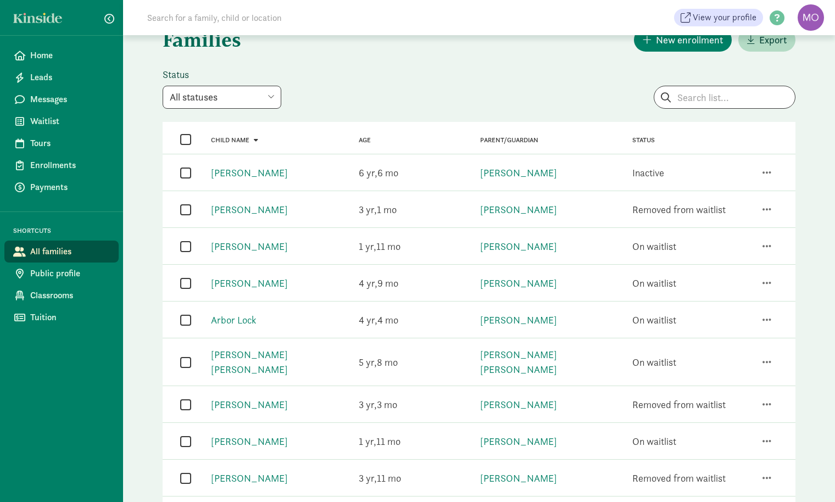
scroll to position [25, 0]
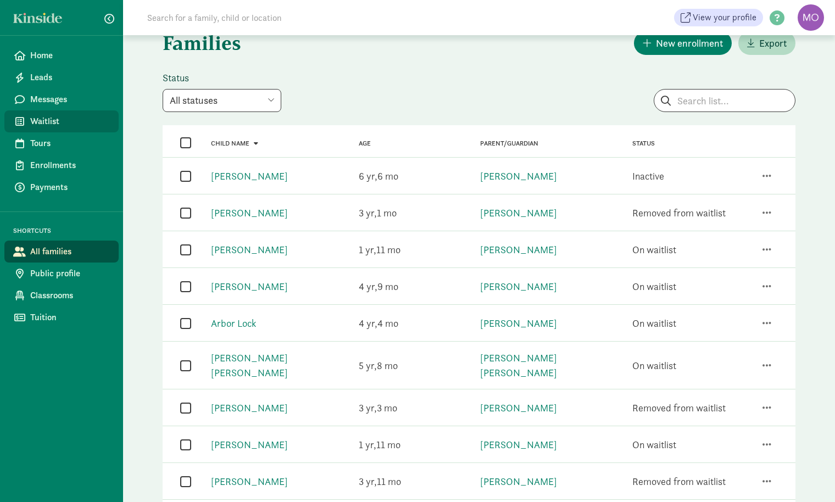
click at [57, 118] on span "Waitlist" at bounding box center [70, 121] width 80 height 13
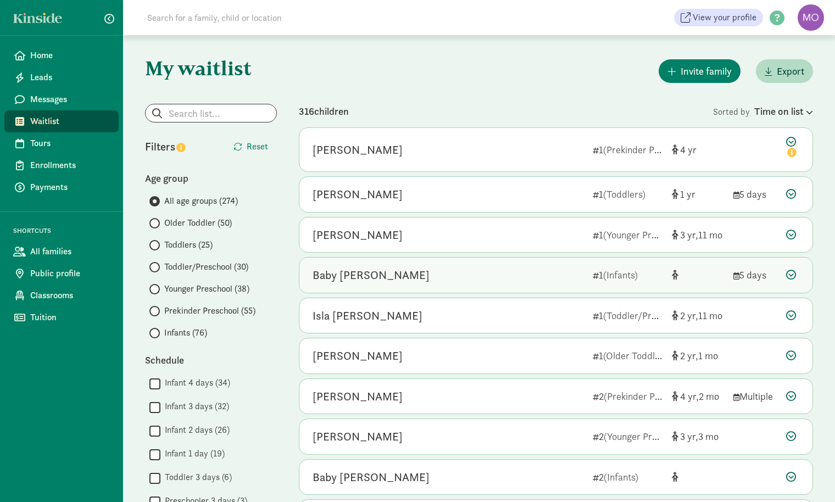
click at [437, 276] on div "Baby [PERSON_NAME]" at bounding box center [448, 275] width 271 height 18
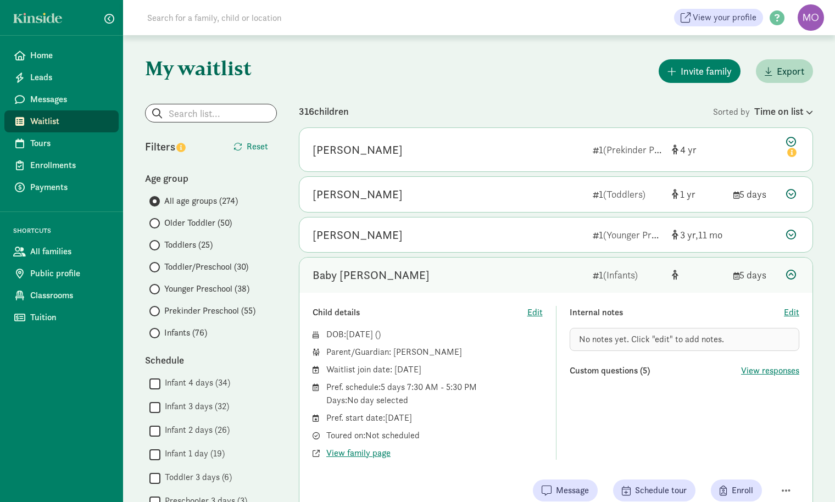
click at [788, 276] on icon at bounding box center [791, 275] width 10 height 10
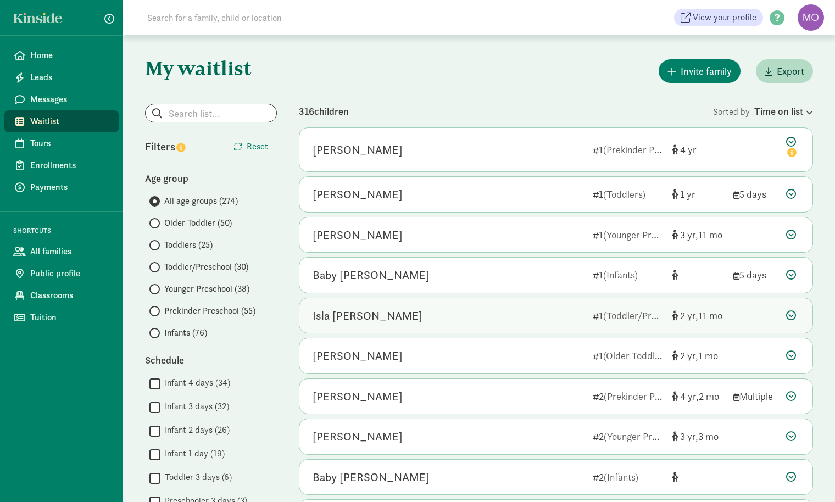
click at [543, 304] on div "Isla [PERSON_NAME] 1 (Toddler/Preschool) 2 11" at bounding box center [555, 315] width 513 height 35
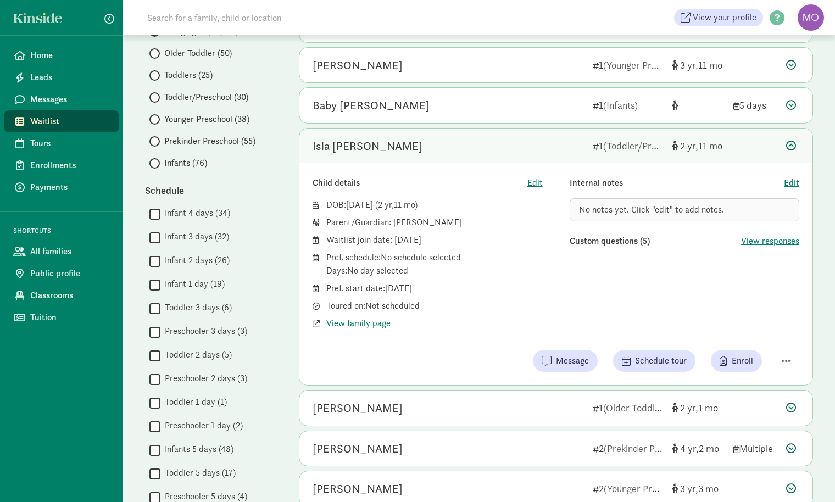
scroll to position [178, 0]
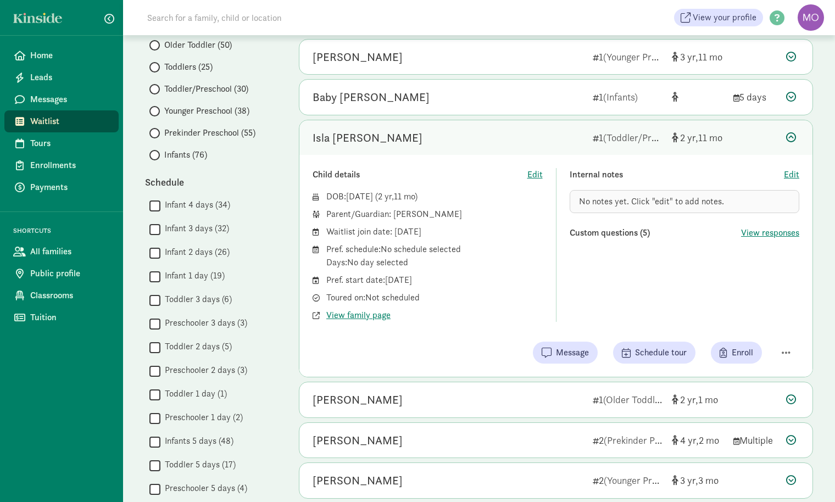
click at [792, 134] on icon at bounding box center [791, 137] width 10 height 10
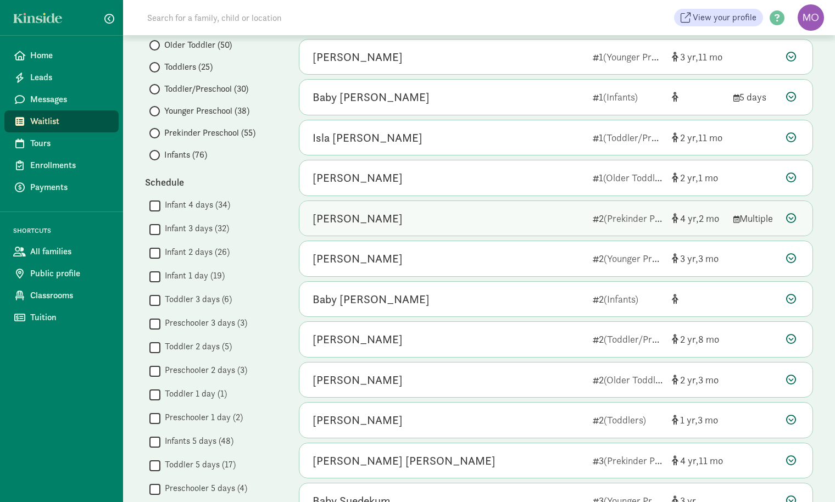
click at [366, 219] on div "[PERSON_NAME]" at bounding box center [358, 219] width 90 height 18
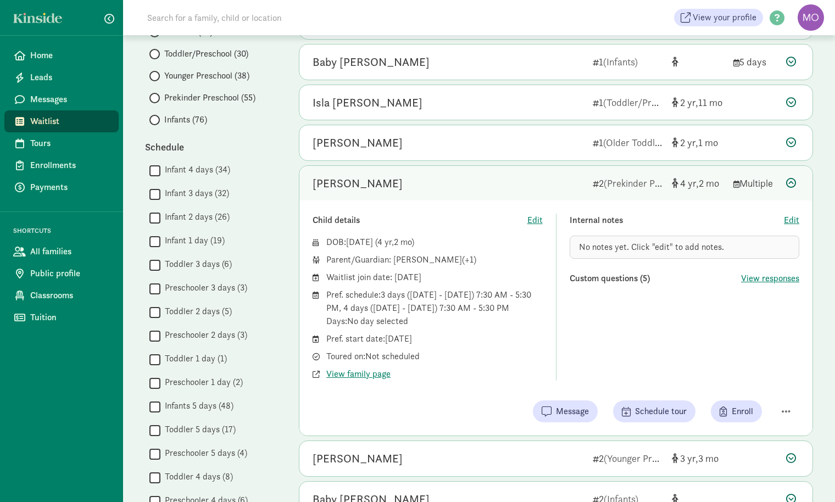
scroll to position [214, 0]
click at [792, 179] on icon at bounding box center [791, 182] width 10 height 10
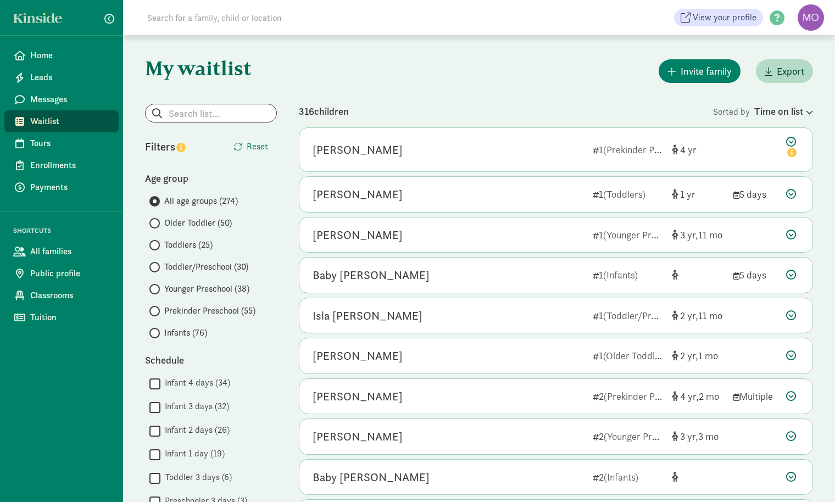
scroll to position [0, 0]
click at [153, 290] on input "Younger Preschool (38)" at bounding box center [152, 289] width 7 height 7
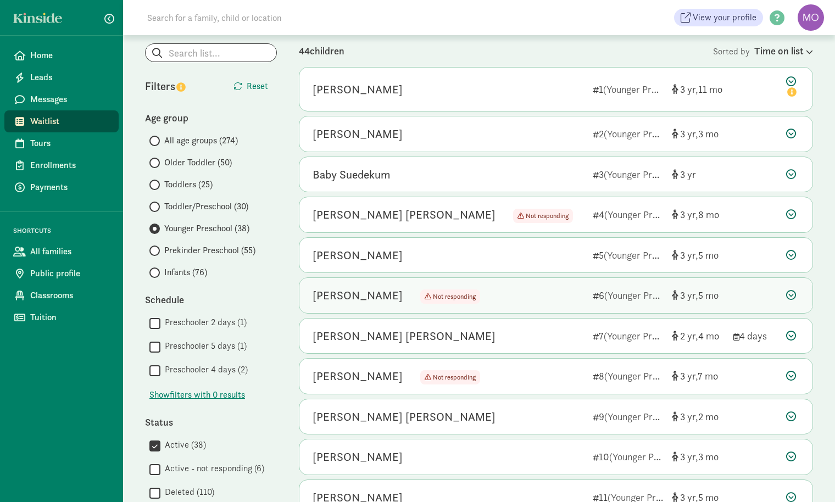
scroll to position [70, 0]
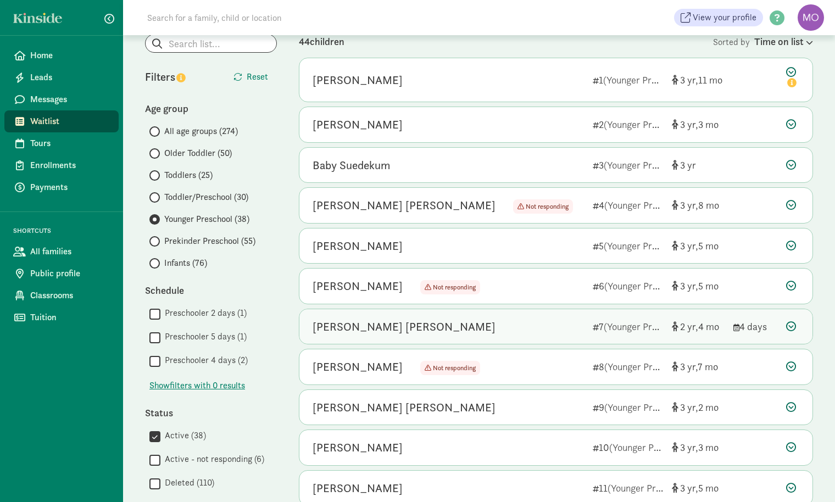
click at [380, 323] on div "[PERSON_NAME] [PERSON_NAME]" at bounding box center [404, 327] width 183 height 18
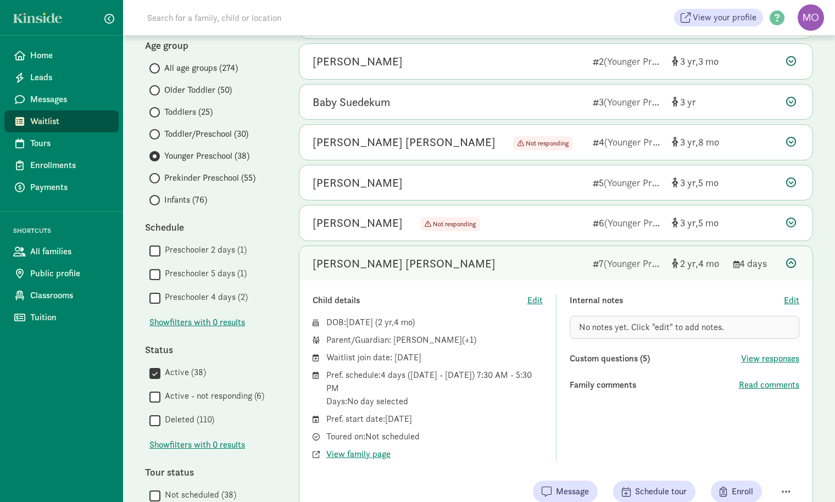
scroll to position [136, 0]
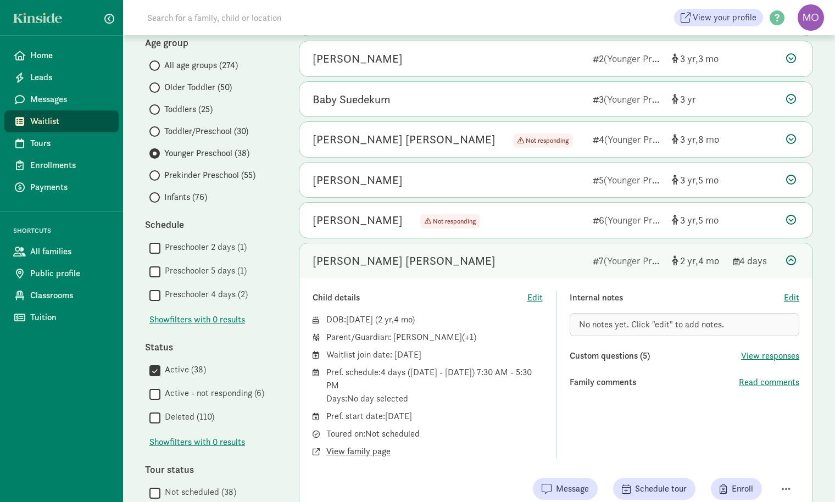
click at [353, 450] on span "View family page" at bounding box center [358, 451] width 64 height 13
click at [792, 262] on icon at bounding box center [791, 260] width 10 height 10
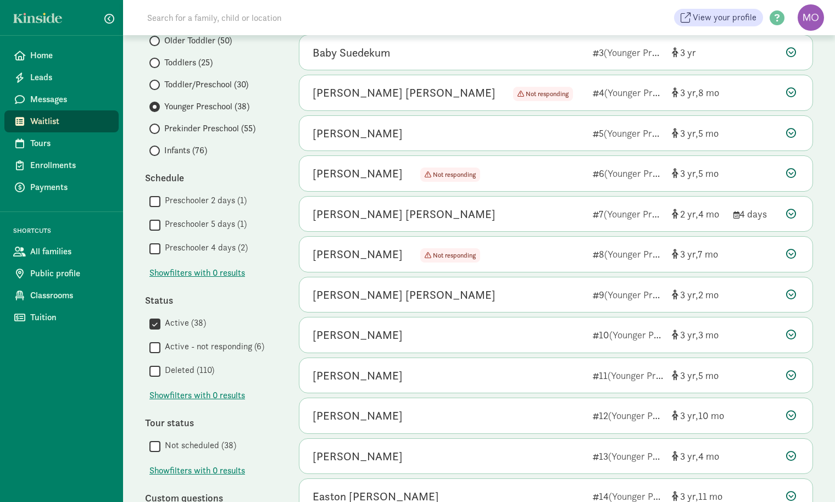
scroll to position [173, 0]
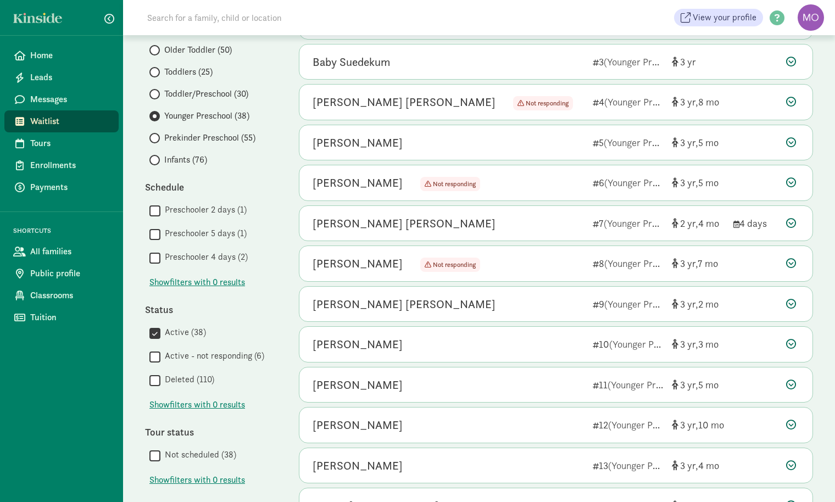
click at [157, 71] on span at bounding box center [154, 72] width 10 height 10
click at [157, 71] on input "Toddlers (25)" at bounding box center [152, 72] width 7 height 7
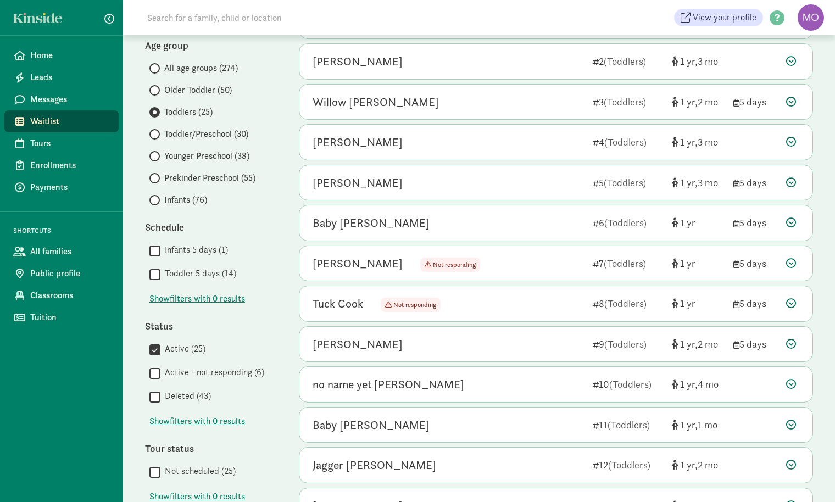
scroll to position [133, 0]
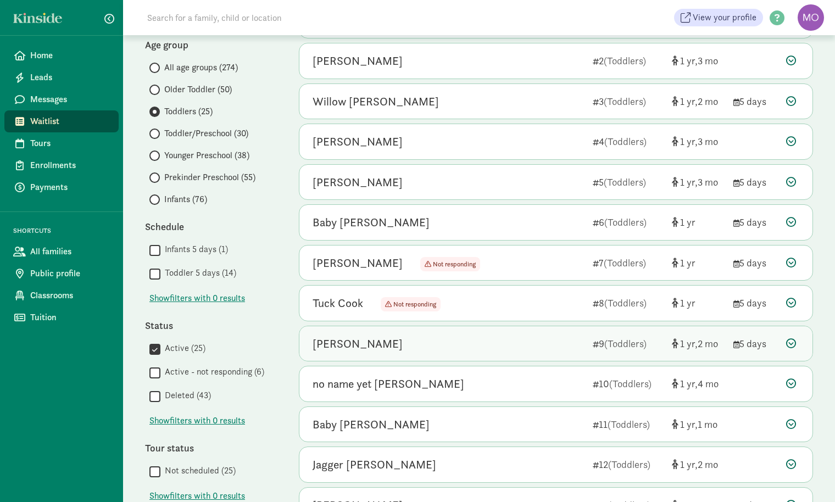
click at [459, 349] on div "[PERSON_NAME]" at bounding box center [448, 344] width 271 height 18
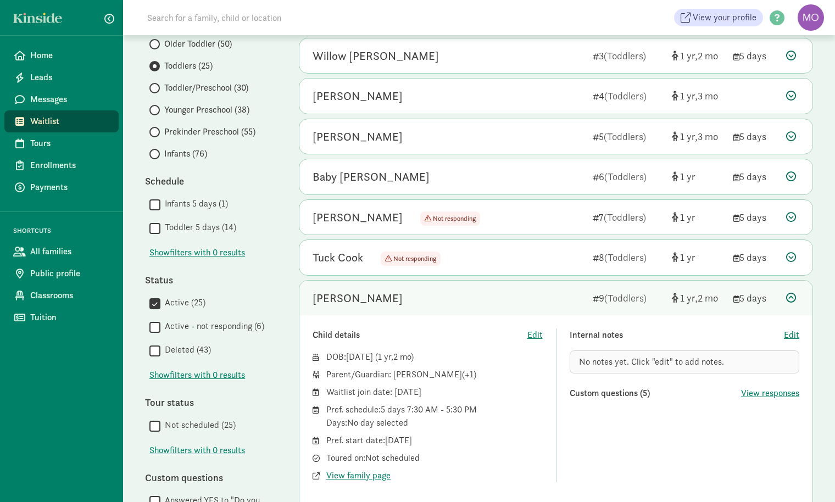
scroll to position [201, 0]
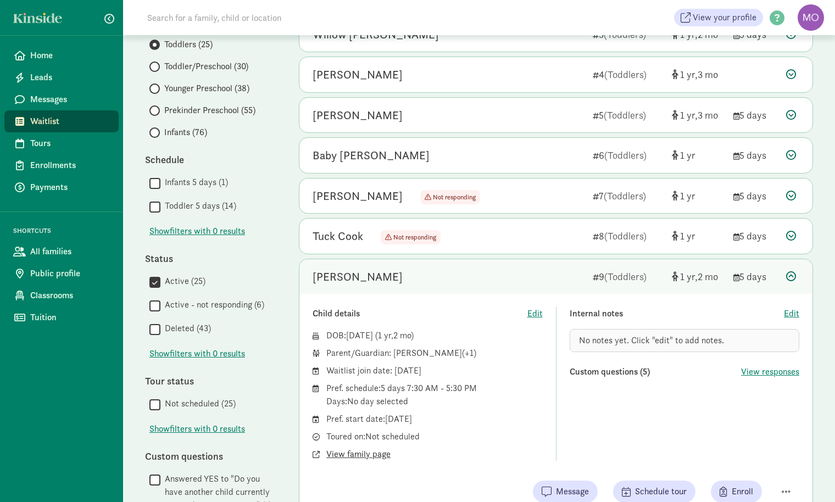
click at [377, 455] on span "View family page" at bounding box center [358, 454] width 64 height 13
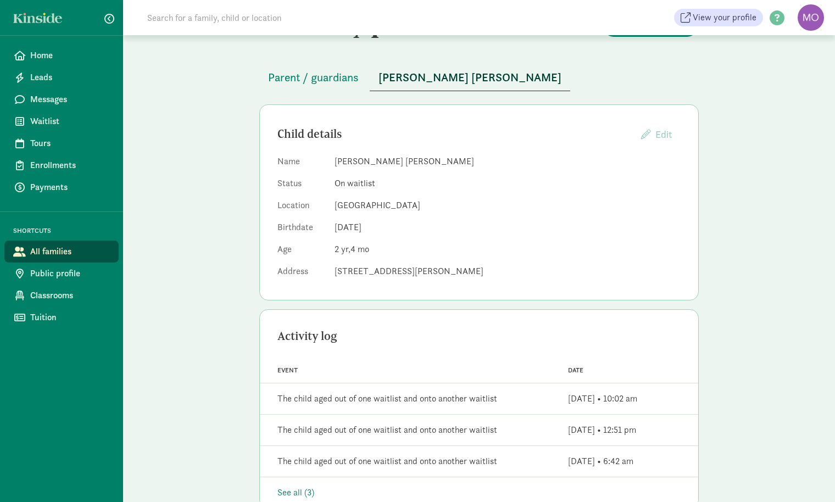
scroll to position [40, 0]
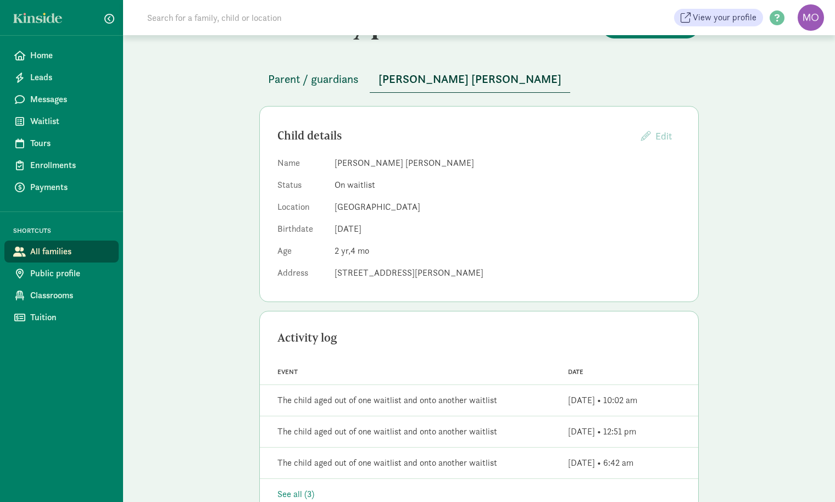
click at [334, 79] on span "Parent / guardians" at bounding box center [313, 79] width 91 height 18
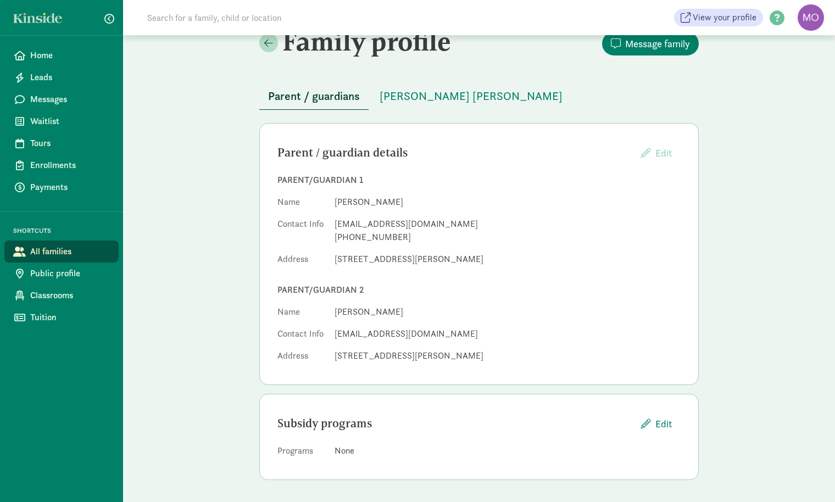
scroll to position [22, 0]
drag, startPoint x: 442, startPoint y: 224, endPoint x: 331, endPoint y: 226, distance: 111.0
click at [331, 226] on dl "Name [PERSON_NAME] Contact Info [EMAIL_ADDRESS][DOMAIN_NAME] [PHONE_NUMBER] Add…" at bounding box center [478, 233] width 403 height 75
click at [432, 99] on span "[PERSON_NAME] [PERSON_NAME]" at bounding box center [471, 97] width 183 height 18
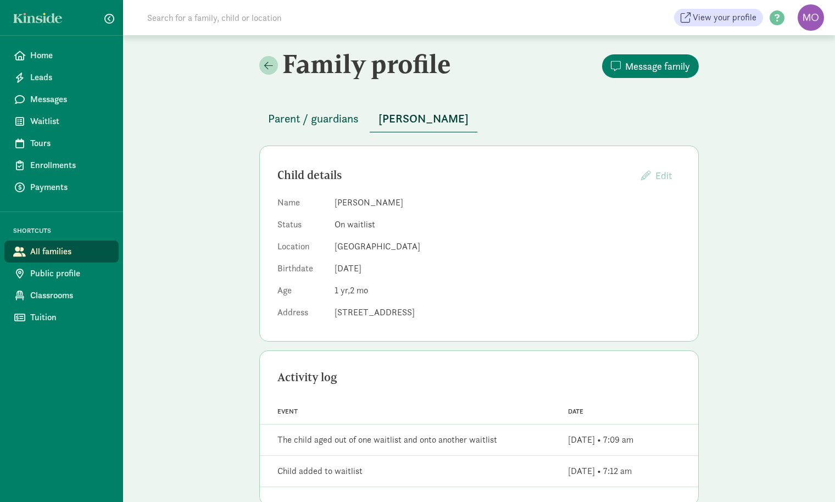
click at [344, 121] on span "Parent / guardians" at bounding box center [313, 119] width 91 height 18
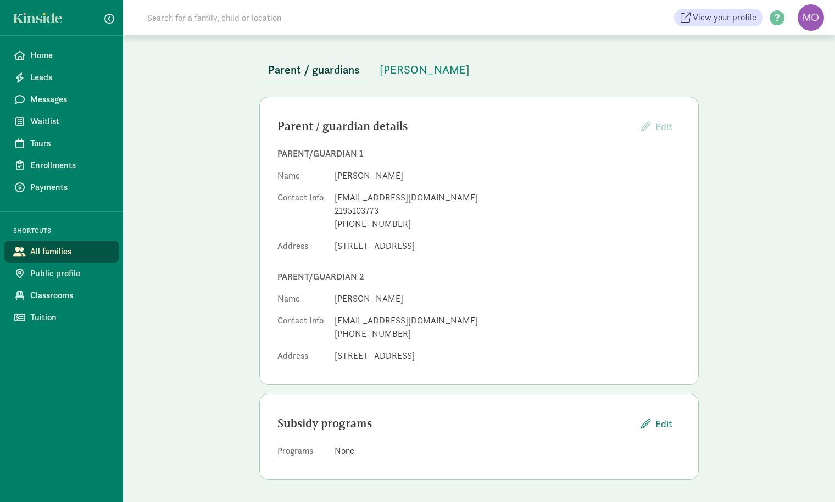
scroll to position [48, 0]
drag, startPoint x: 433, startPoint y: 196, endPoint x: 332, endPoint y: 200, distance: 101.2
click at [332, 200] on dl "Name Taylor Orr Contact Info taylormguse@gmail.com 2195103773 +12195103773 Addr…" at bounding box center [478, 214] width 403 height 88
copy div "taylormguse@gmail.com"
click at [410, 71] on span "Elliotte Orr" at bounding box center [425, 71] width 90 height 18
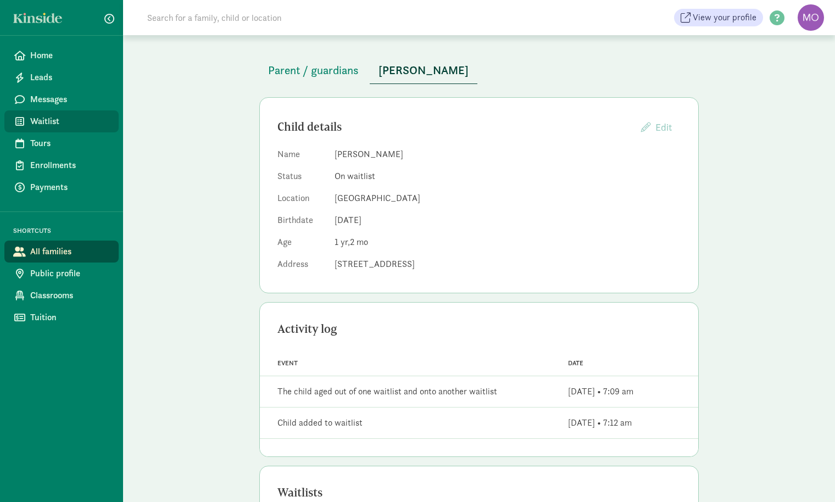
click at [32, 120] on span "Waitlist" at bounding box center [70, 121] width 80 height 13
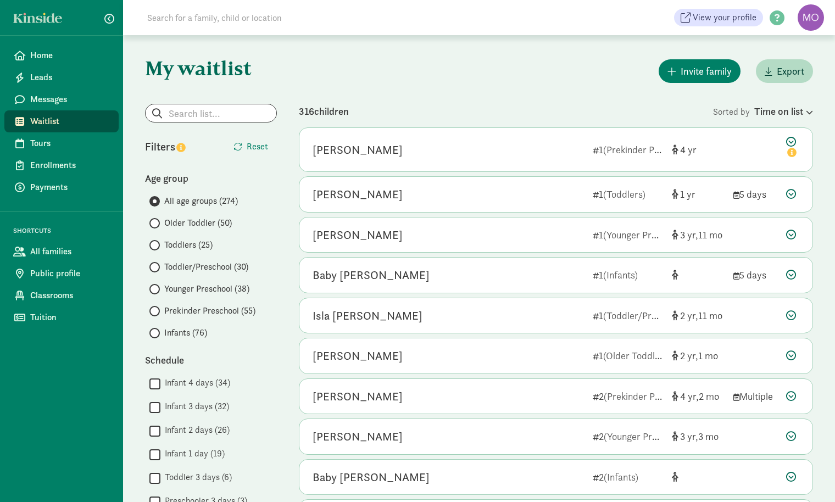
click at [156, 288] on span at bounding box center [154, 289] width 10 height 10
click at [156, 288] on input "Younger Preschool (38)" at bounding box center [152, 289] width 7 height 7
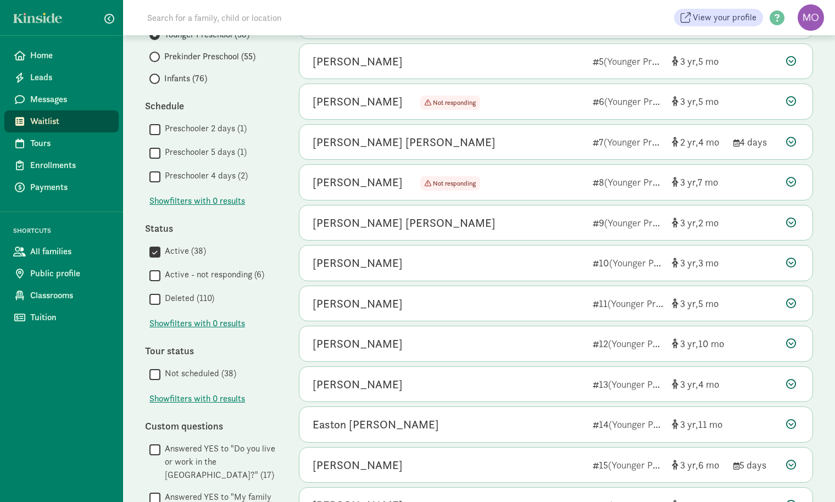
scroll to position [260, 0]
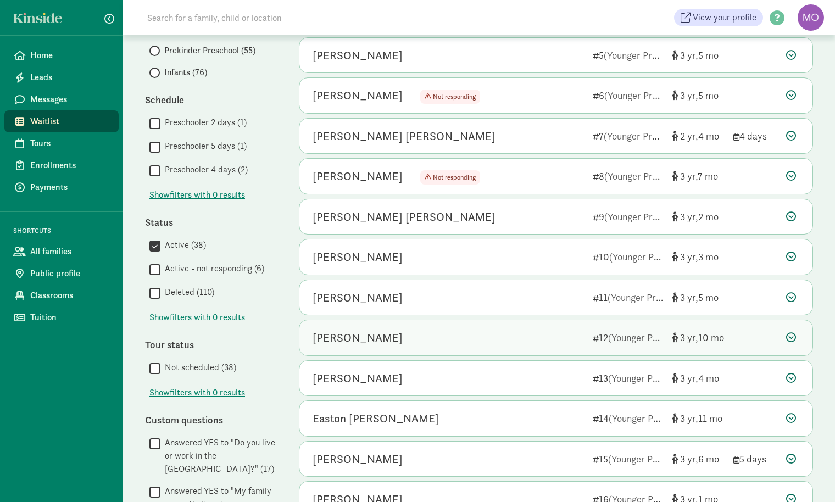
click at [725, 333] on div "[PERSON_NAME] 12 (Younger Preschool) 3 10" at bounding box center [555, 337] width 513 height 35
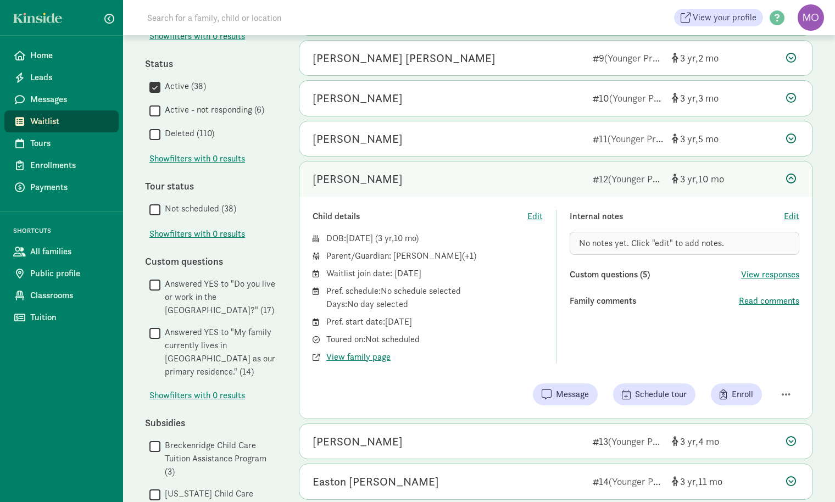
scroll to position [429, 0]
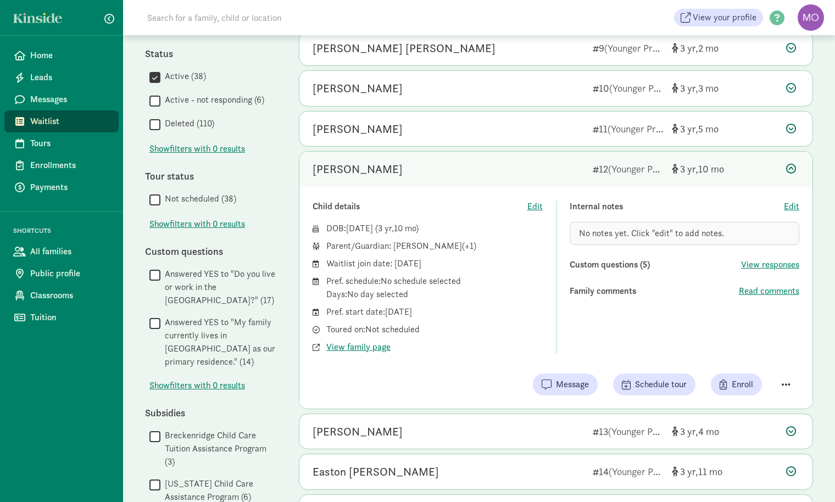
click at [794, 380] on button "button" at bounding box center [786, 384] width 26 height 19
click at [760, 355] on div "Remove from list" at bounding box center [747, 356] width 85 height 13
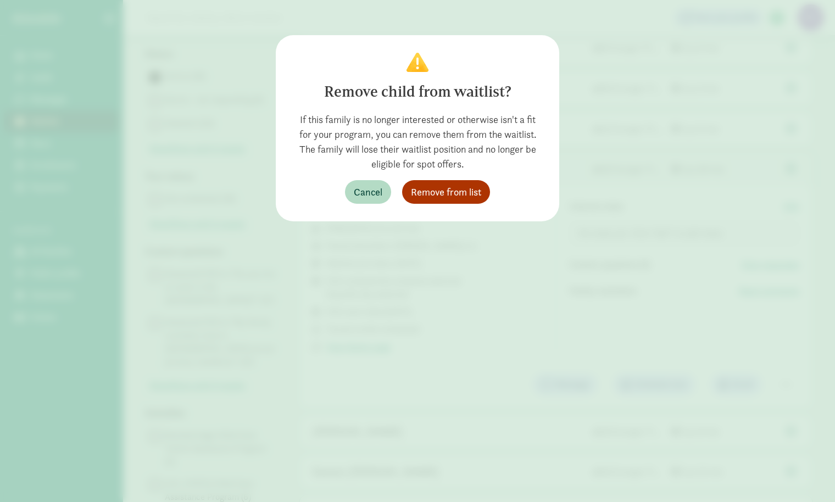
click at [455, 183] on button "Remove from list" at bounding box center [446, 192] width 88 height 24
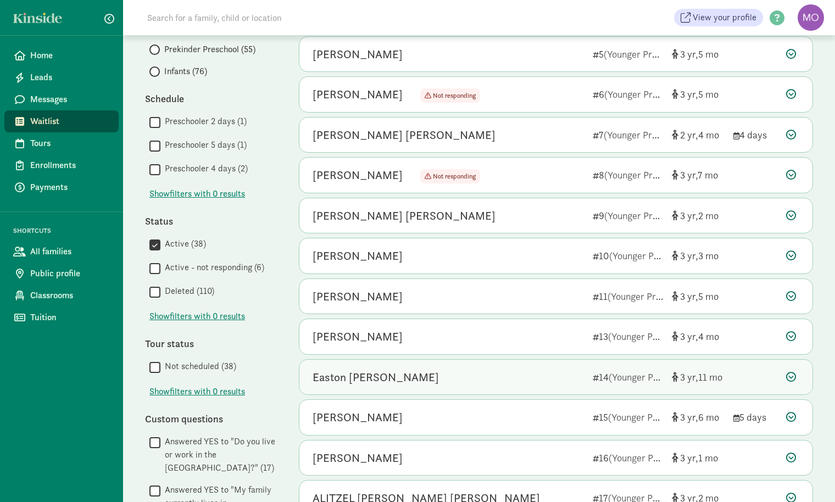
scroll to position [264, 0]
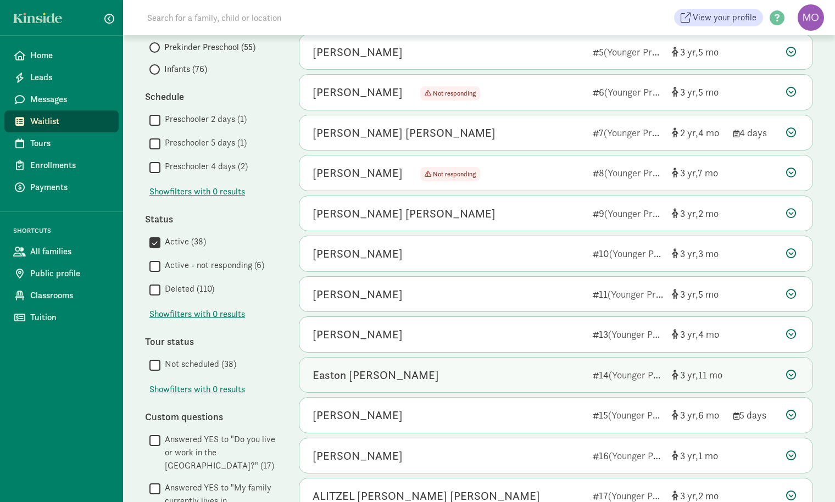
click at [547, 382] on div "Easton Vander Maazen 14 (Younger Preschool) 3 11" at bounding box center [555, 375] width 513 height 35
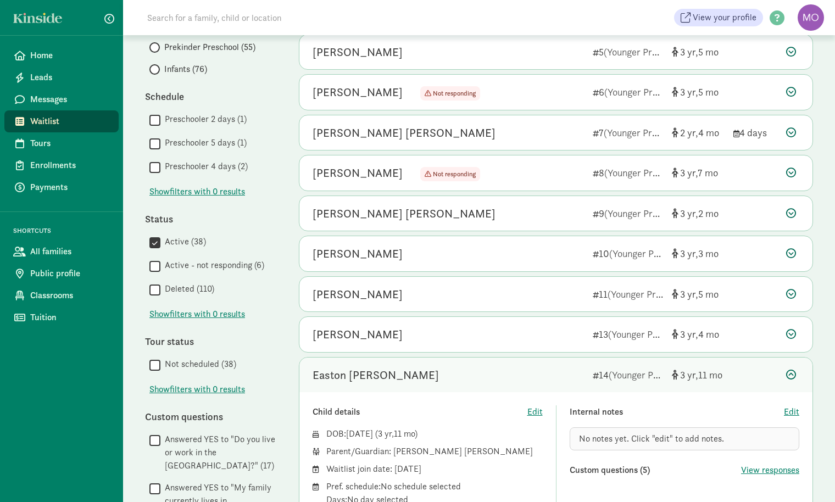
click at [545, 369] on div "Easton [PERSON_NAME]" at bounding box center [448, 375] width 271 height 18
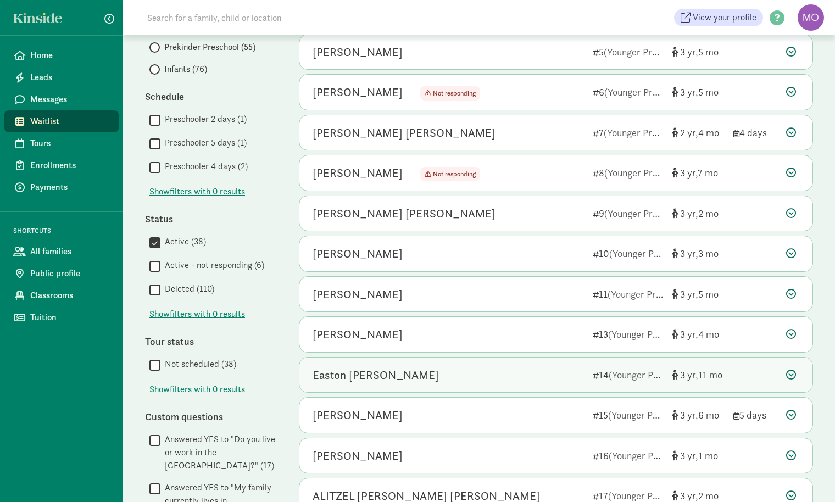
click at [545, 369] on div "Easton [PERSON_NAME]" at bounding box center [448, 375] width 271 height 18
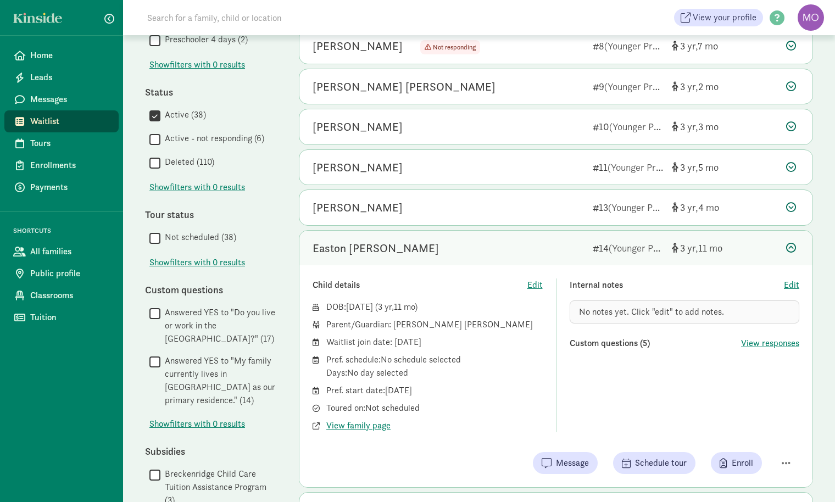
scroll to position [402, 0]
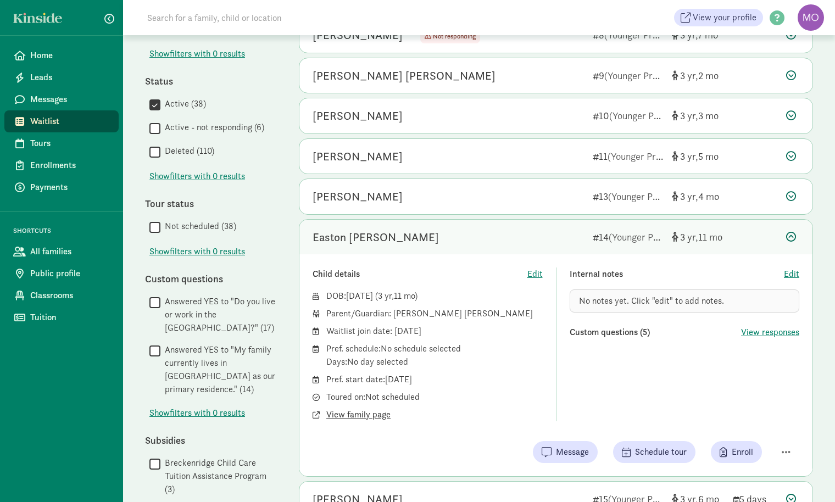
click at [370, 411] on span "View family page" at bounding box center [358, 414] width 64 height 13
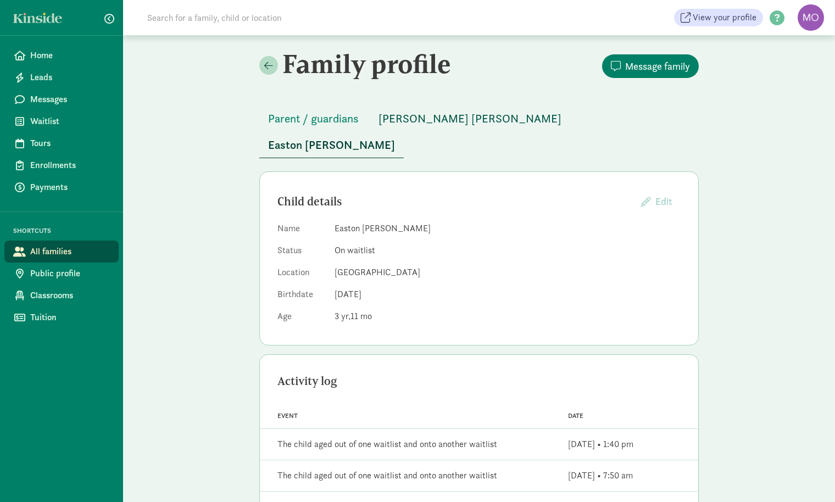
click at [410, 116] on span "[PERSON_NAME] [PERSON_NAME]" at bounding box center [470, 119] width 183 height 18
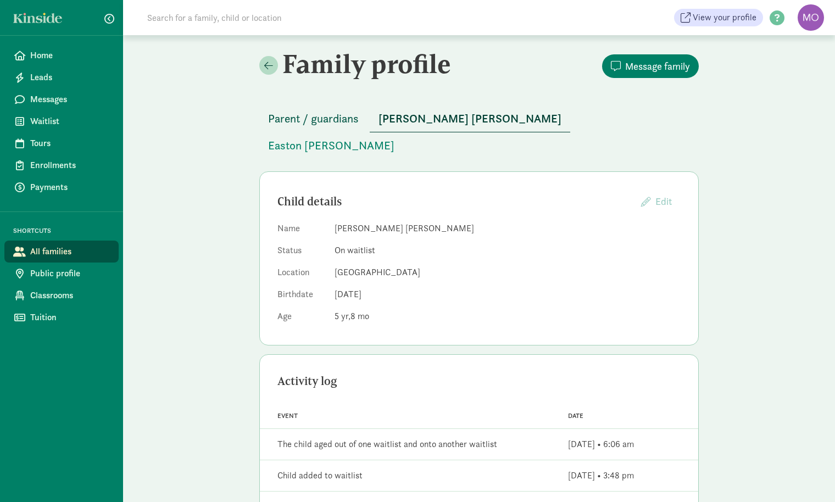
click at [337, 116] on span "Parent / guardians" at bounding box center [313, 119] width 91 height 18
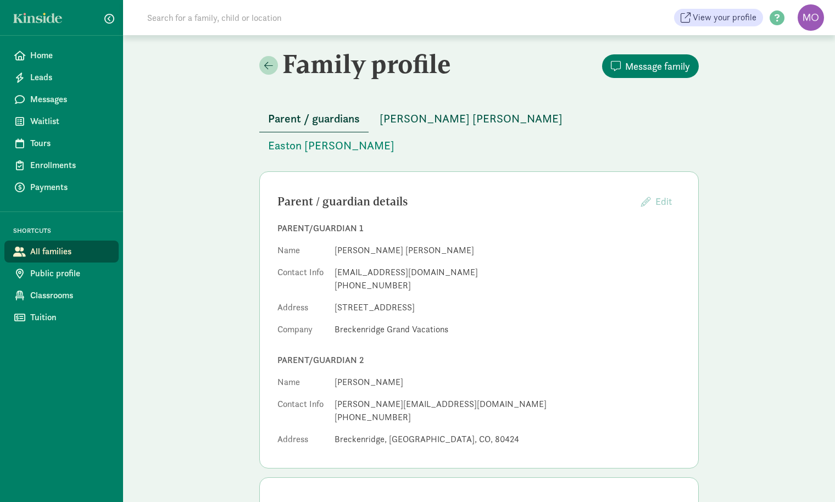
click at [415, 126] on span "[PERSON_NAME] [PERSON_NAME]" at bounding box center [471, 119] width 183 height 18
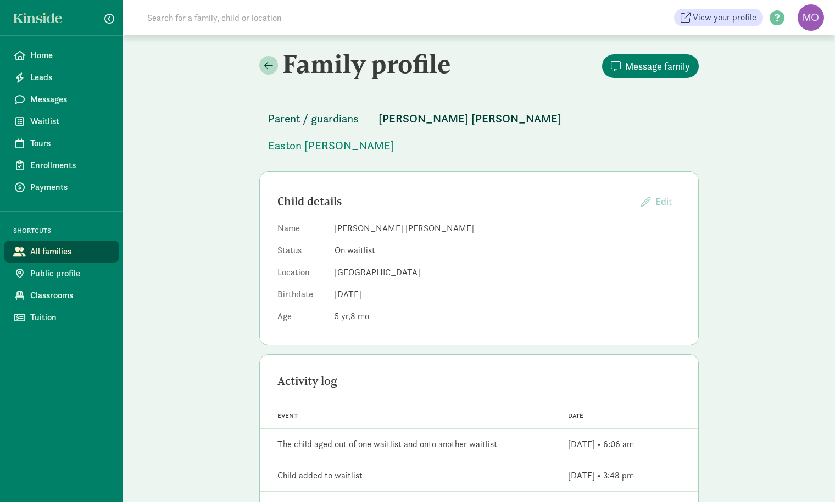
click at [342, 123] on span "Parent / guardians" at bounding box center [313, 119] width 91 height 18
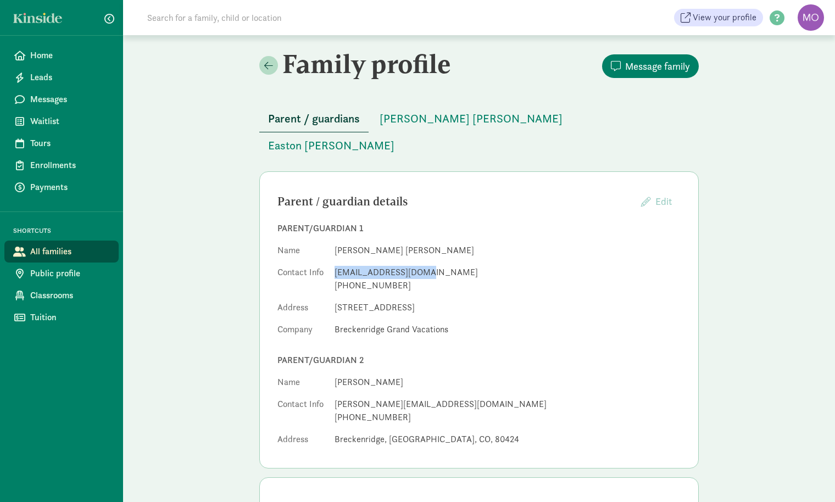
drag, startPoint x: 423, startPoint y: 246, endPoint x: 333, endPoint y: 243, distance: 90.1
click at [333, 244] on dl "Name [PERSON_NAME] [PERSON_NAME] Contact Info [EMAIL_ADDRESS][DOMAIN_NAME] [PHO…" at bounding box center [478, 292] width 403 height 97
copy div "[EMAIL_ADDRESS][DOMAIN_NAME]"
click at [394, 137] on span "Easton [PERSON_NAME]" at bounding box center [331, 146] width 126 height 18
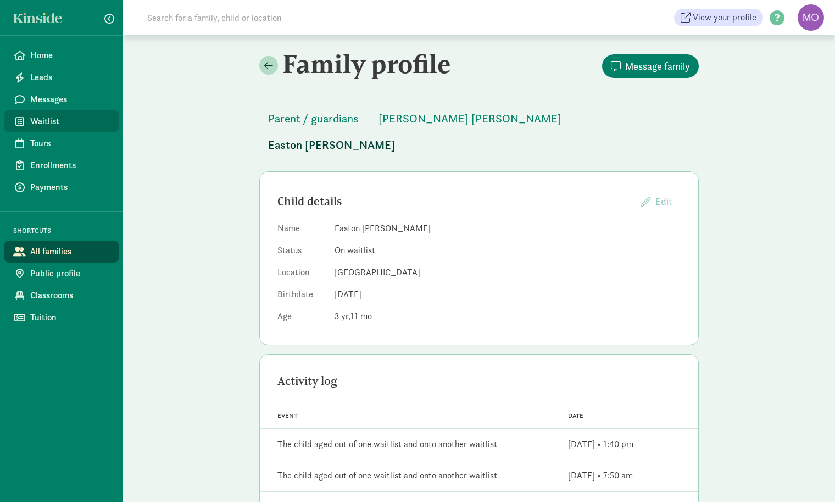
click at [48, 120] on span "Waitlist" at bounding box center [70, 121] width 80 height 13
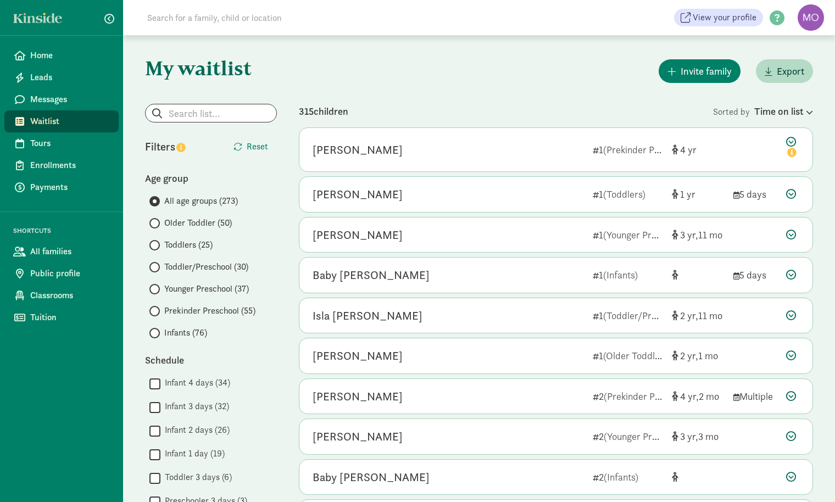
click at [152, 290] on input "Younger Preschool (37)" at bounding box center [152, 289] width 7 height 7
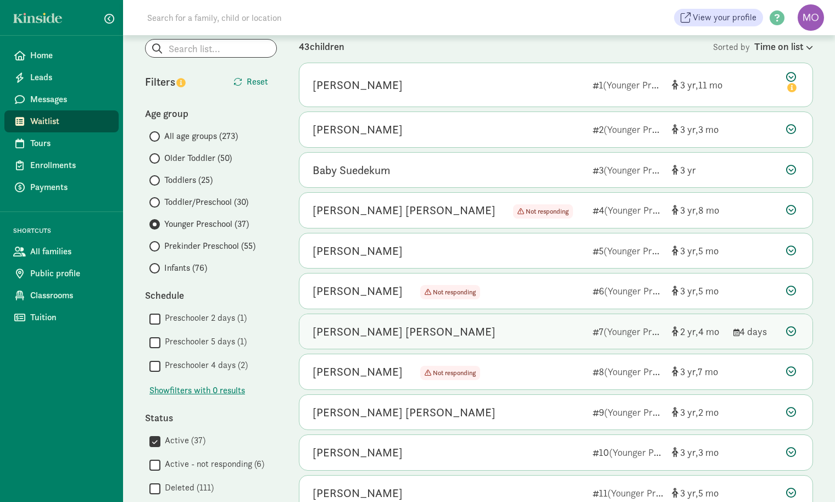
scroll to position [68, 0]
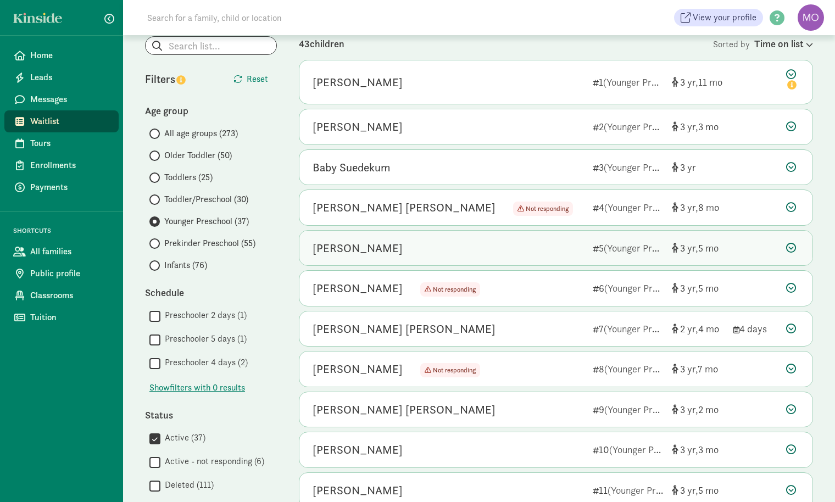
click at [456, 245] on div "Jack Waring" at bounding box center [448, 249] width 271 height 18
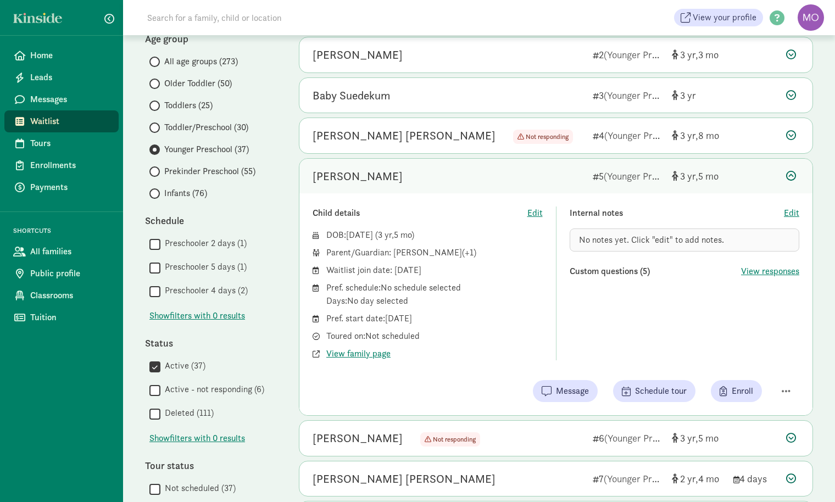
scroll to position [140, 0]
click at [791, 171] on icon at bounding box center [791, 175] width 10 height 10
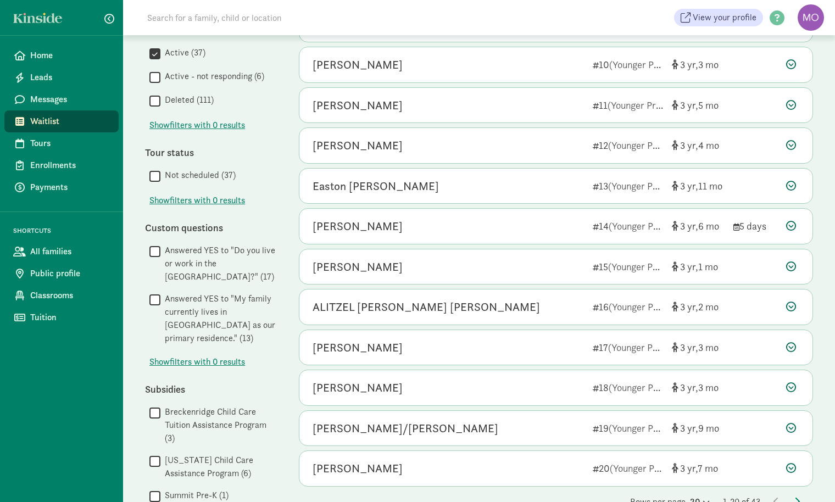
scroll to position [456, 0]
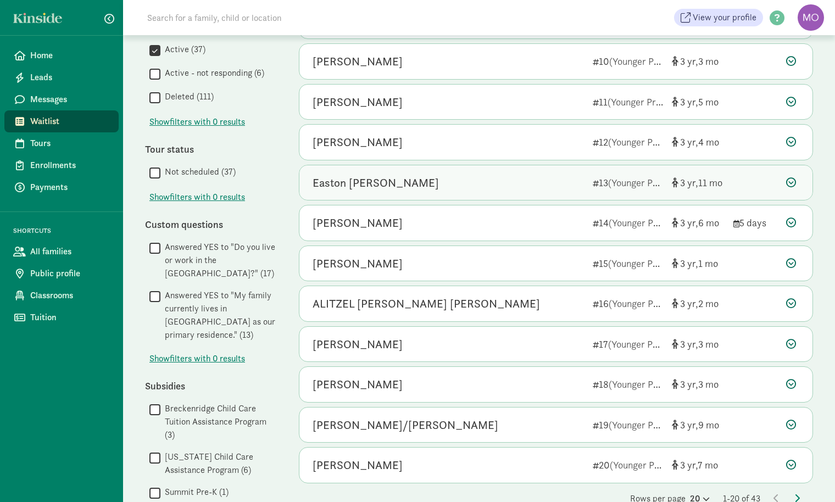
click at [446, 181] on div "Easton Vander Maazen" at bounding box center [448, 183] width 271 height 18
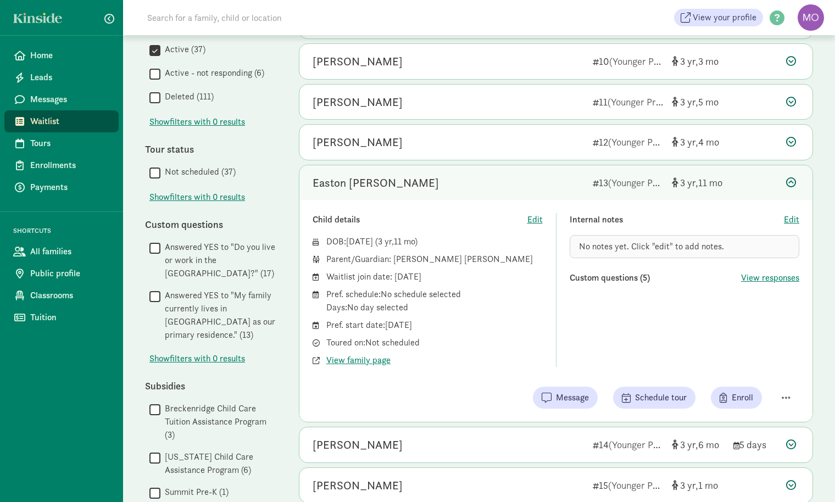
click at [463, 185] on div "Easton Vander Maazen" at bounding box center [448, 183] width 271 height 18
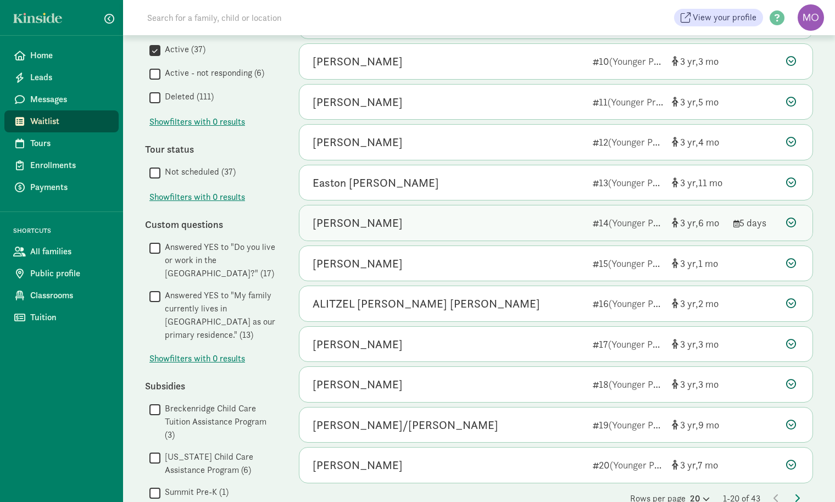
click at [474, 221] on div "Josephine Gihorski" at bounding box center [448, 223] width 271 height 18
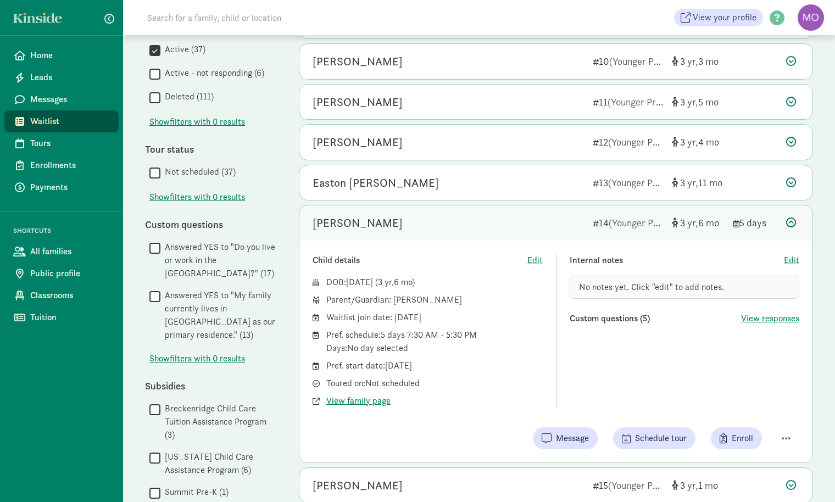
click at [474, 221] on div "Josephine Gihorski" at bounding box center [448, 223] width 271 height 18
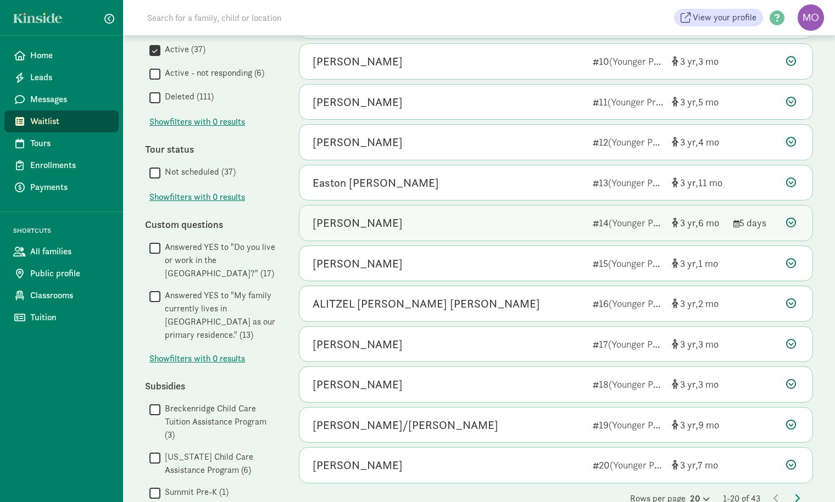
click at [474, 221] on div "Josephine Gihorski" at bounding box center [448, 223] width 271 height 18
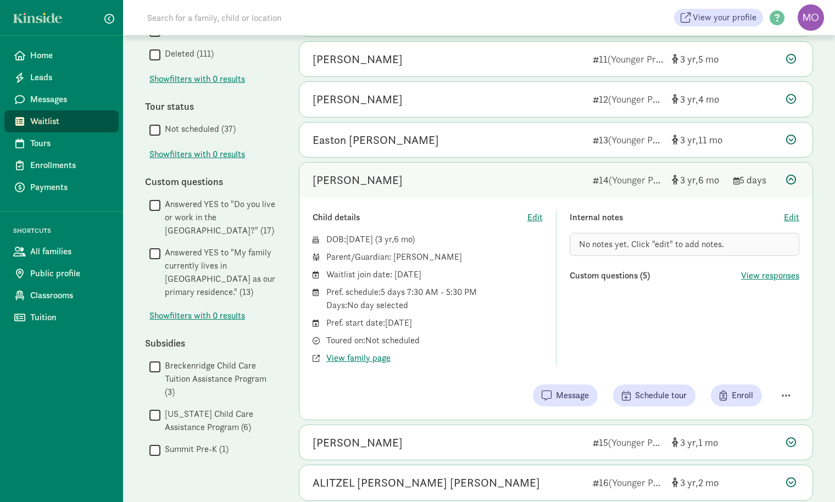
scroll to position [509, 0]
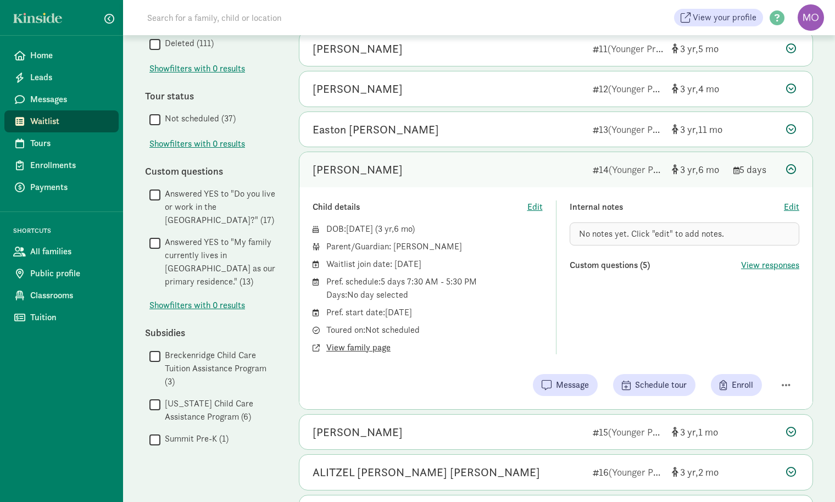
click at [369, 342] on span "View family page" at bounding box center [358, 347] width 64 height 13
click at [792, 166] on icon at bounding box center [791, 169] width 10 height 10
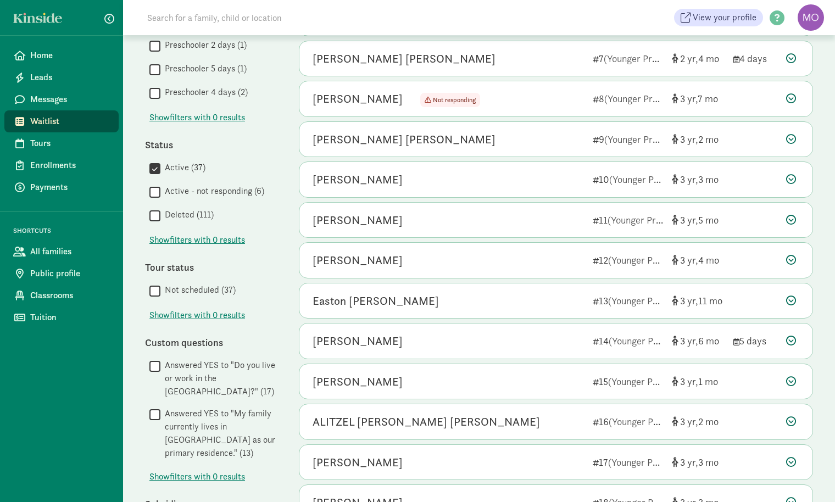
scroll to position [337, 0]
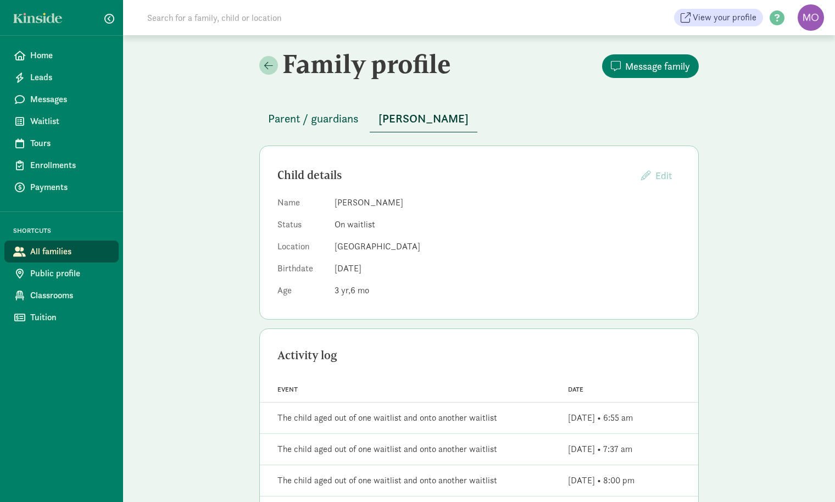
click at [335, 116] on span "Parent / guardians" at bounding box center [313, 119] width 91 height 18
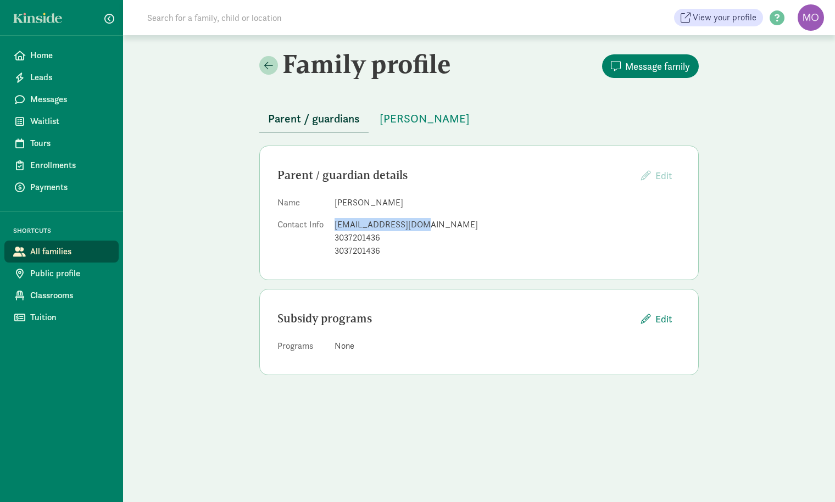
drag, startPoint x: 435, startPoint y: 225, endPoint x: 332, endPoint y: 221, distance: 102.3
click at [332, 221] on dl "Name Veronica Dotson Contact Info verodot28@gmail.com 3037201436 3037201436" at bounding box center [478, 229] width 403 height 66
copy div "verodot28@gmail.com"
click at [412, 120] on span "Josephine Gihorski" at bounding box center [425, 119] width 90 height 18
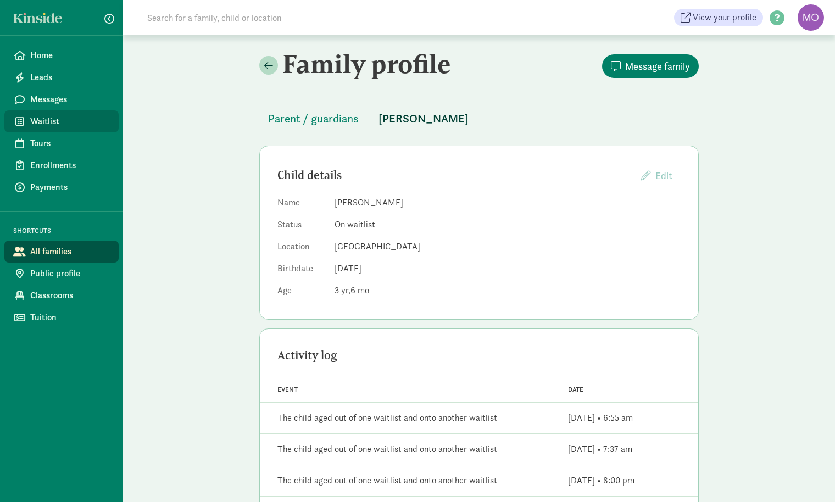
click at [51, 125] on span "Waitlist" at bounding box center [70, 121] width 80 height 13
